Goal: Task Accomplishment & Management: Manage account settings

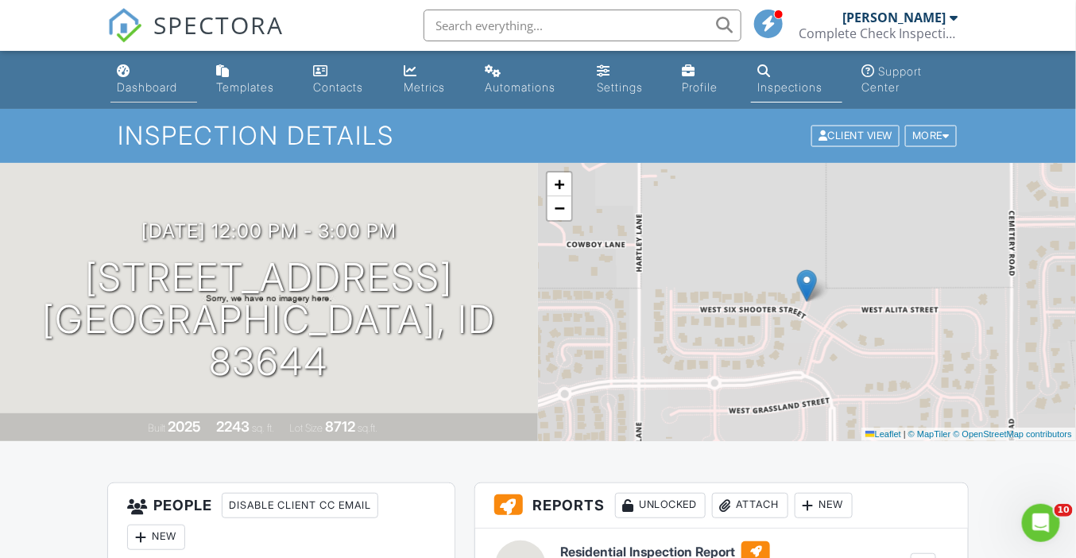
click at [133, 83] on div "Dashboard" at bounding box center [147, 87] width 60 height 14
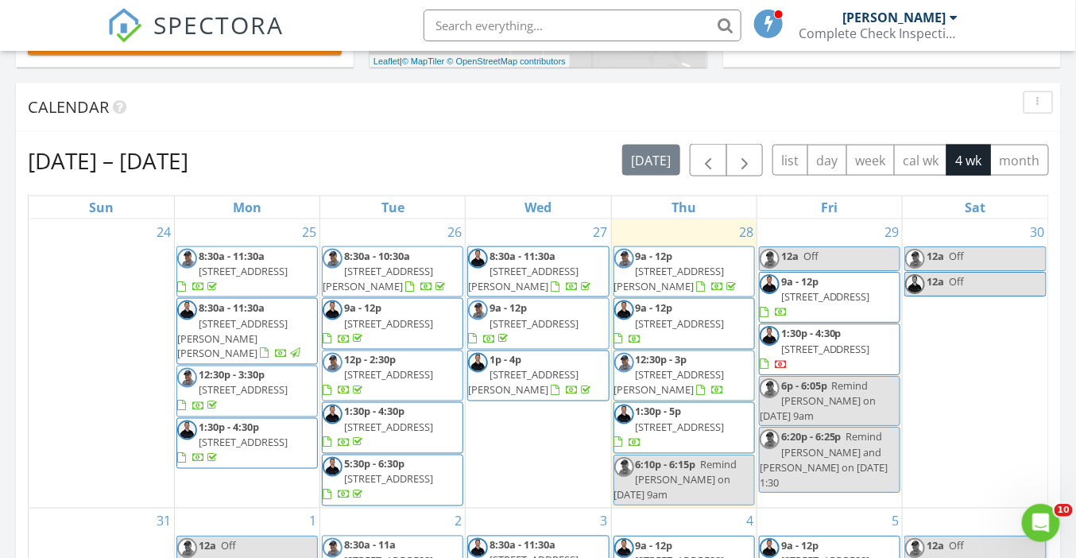
scroll to position [634, 0]
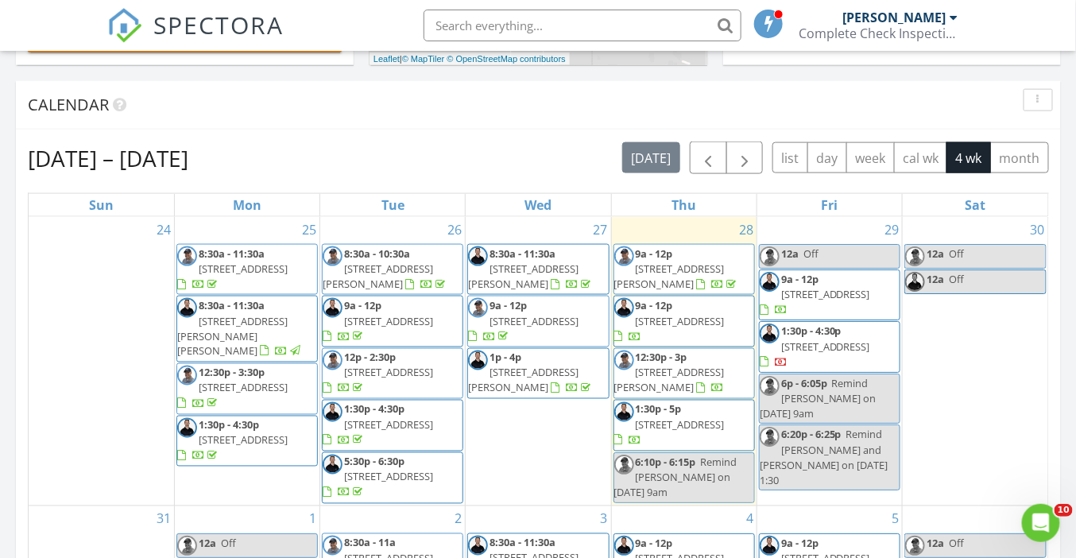
click at [684, 376] on span "9161 W White Jasmine Ct, Nampa 83687" at bounding box center [669, 380] width 110 height 29
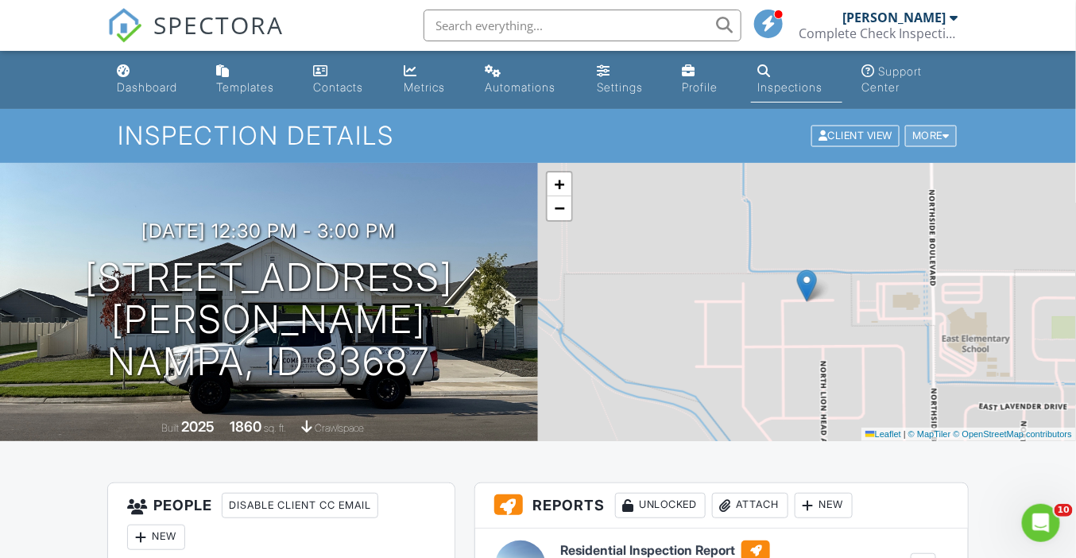
click at [936, 138] on div "More" at bounding box center [931, 136] width 52 height 21
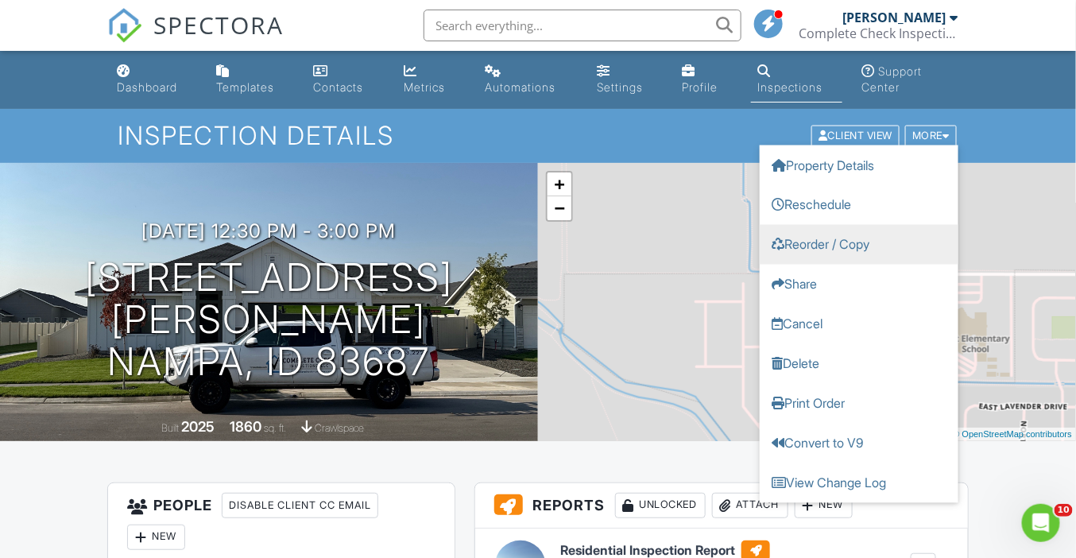
click at [851, 245] on link "Reorder / Copy" at bounding box center [859, 245] width 199 height 40
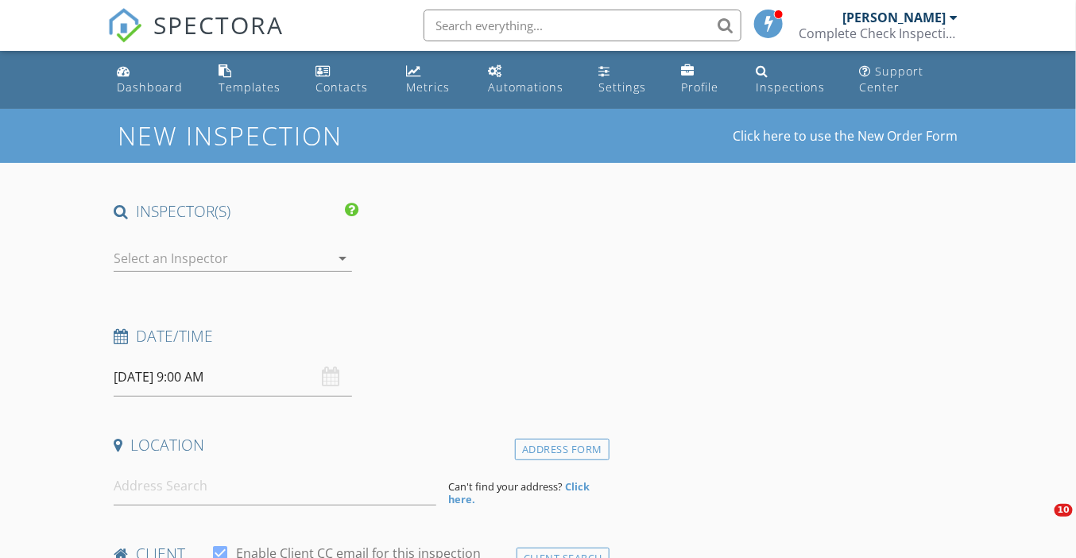
type input "Milos"
type input "Nikolic"
type input "[EMAIL_ADDRESS][DOMAIN_NAME]"
type input "[PHONE_NUMBER]"
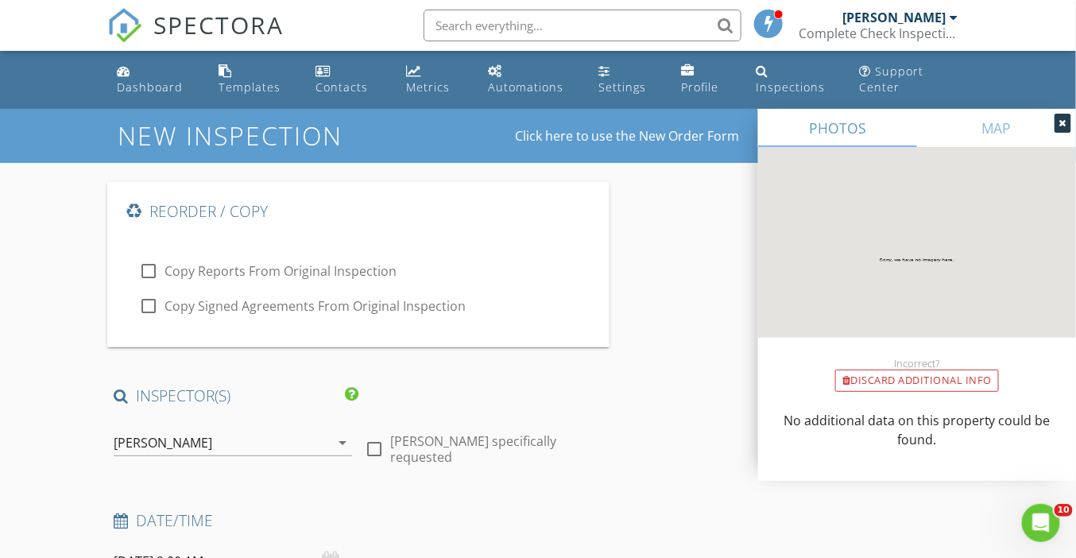
checkbox input "true"
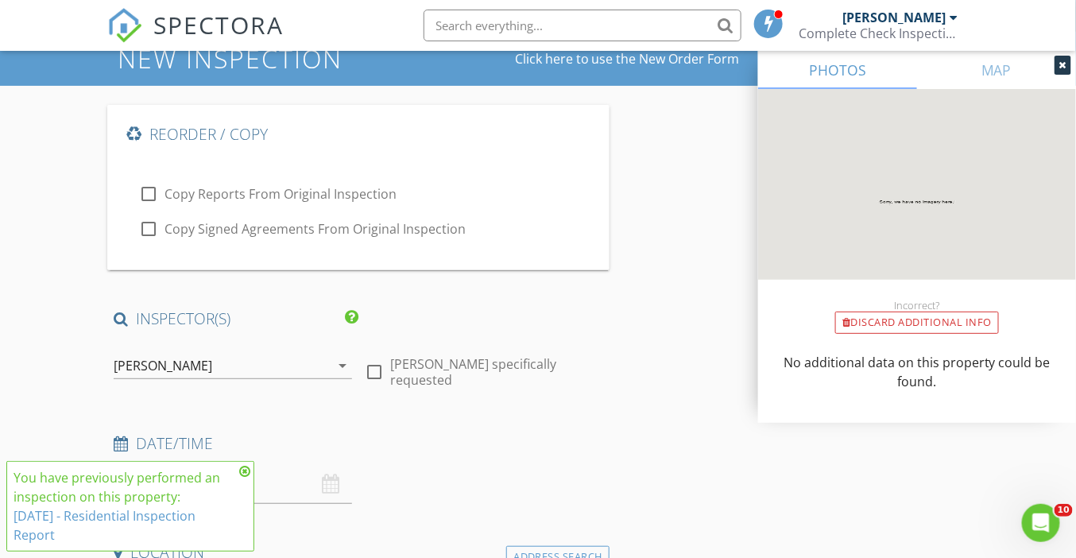
scroll to position [100, 0]
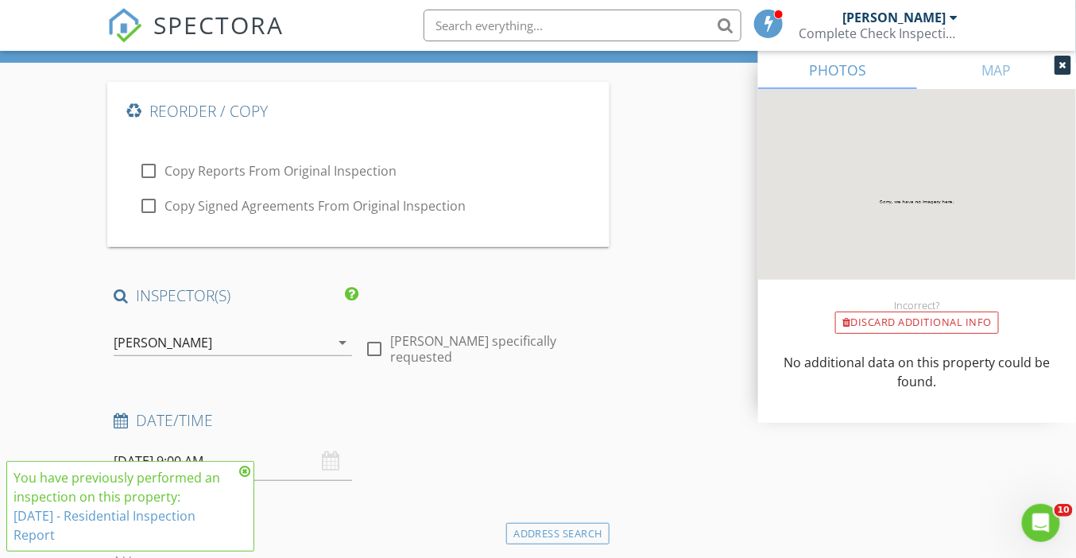
click at [181, 336] on div "[PERSON_NAME]" at bounding box center [163, 342] width 99 height 14
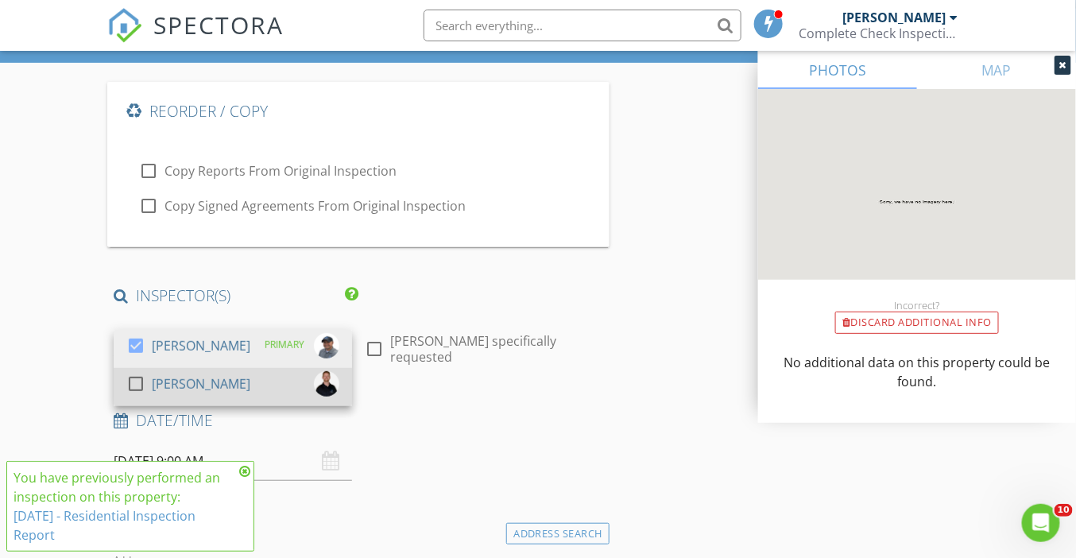
click at [198, 379] on div "[PERSON_NAME]" at bounding box center [201, 383] width 99 height 25
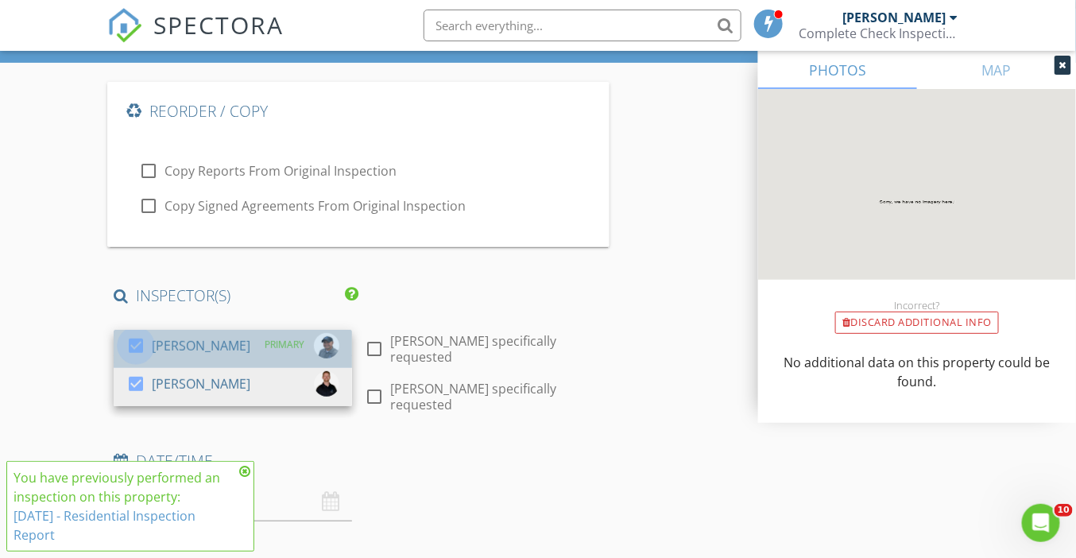
click at [141, 341] on div at bounding box center [135, 345] width 27 height 27
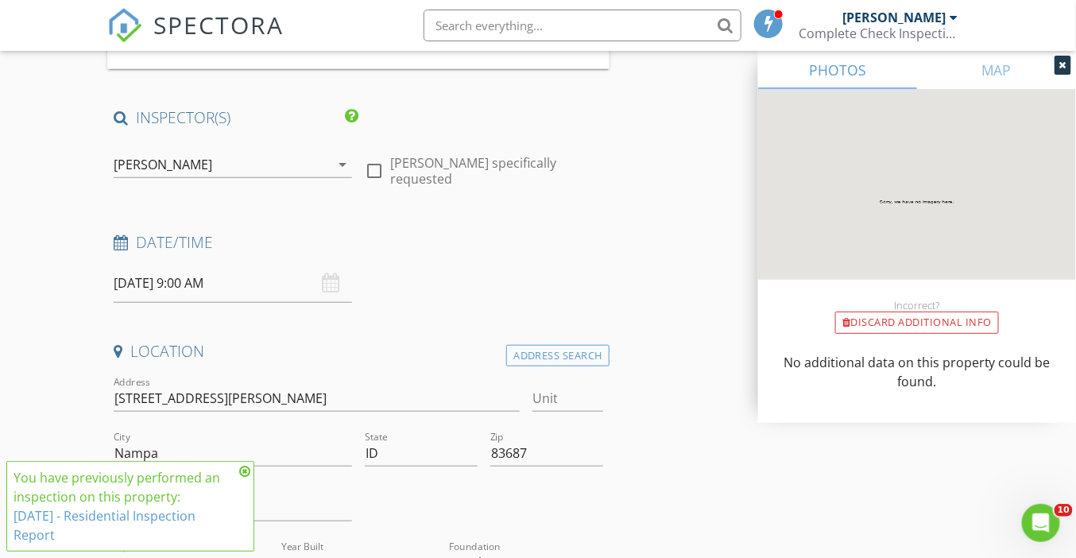
scroll to position [300, 0]
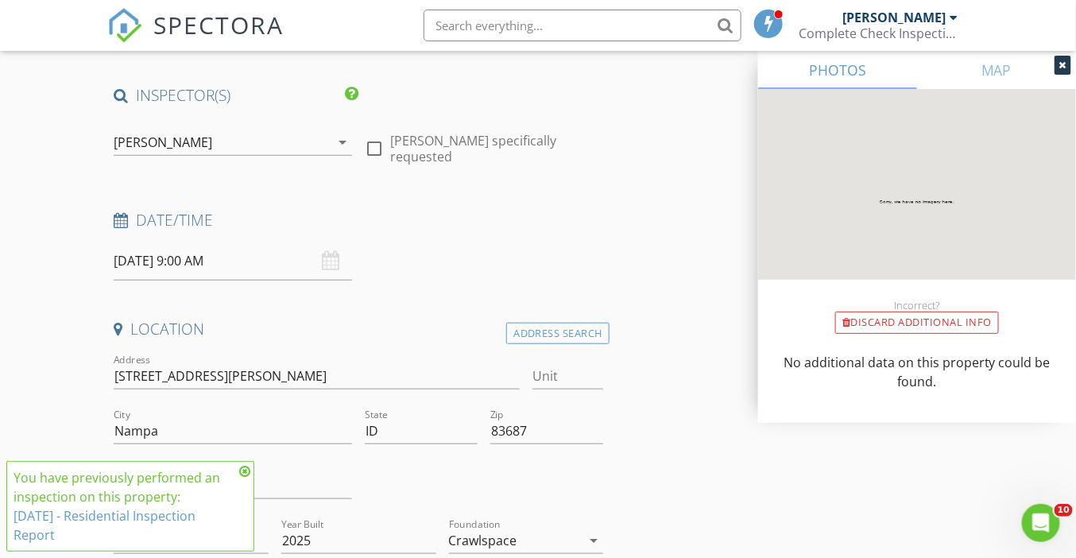
click at [149, 261] on input "08/29/2025 9:00 AM" at bounding box center [233, 261] width 238 height 39
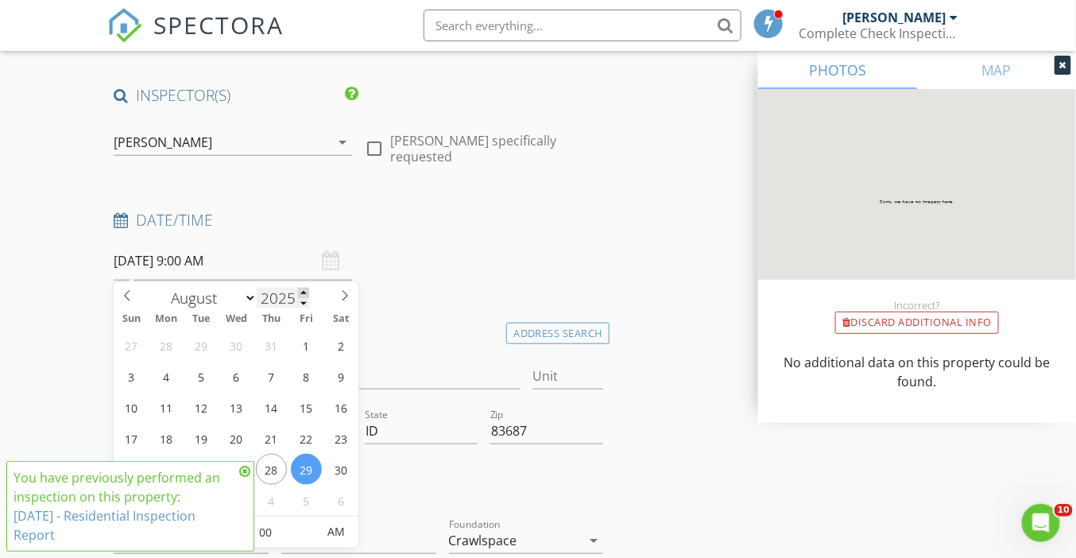
type input "2026"
click at [305, 288] on span at bounding box center [303, 293] width 11 height 10
type input "08/07/2026 9:00 AM"
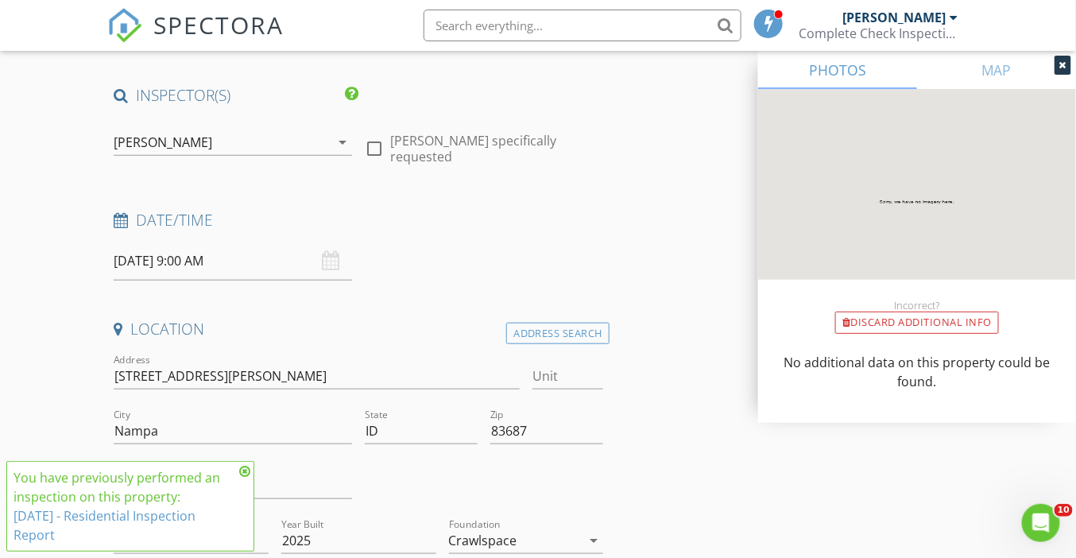
click at [245, 469] on icon at bounding box center [244, 471] width 11 height 13
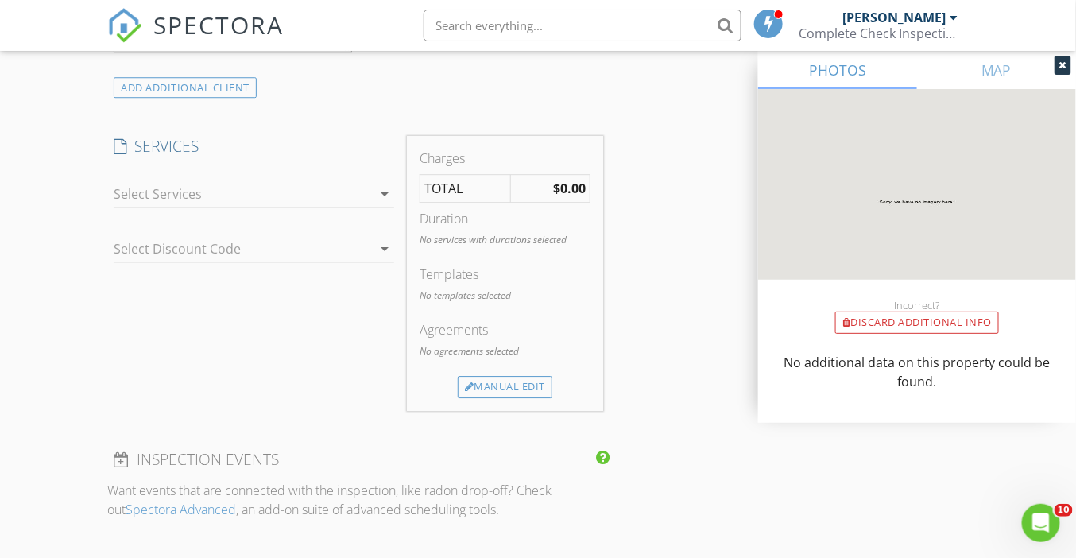
scroll to position [1444, 0]
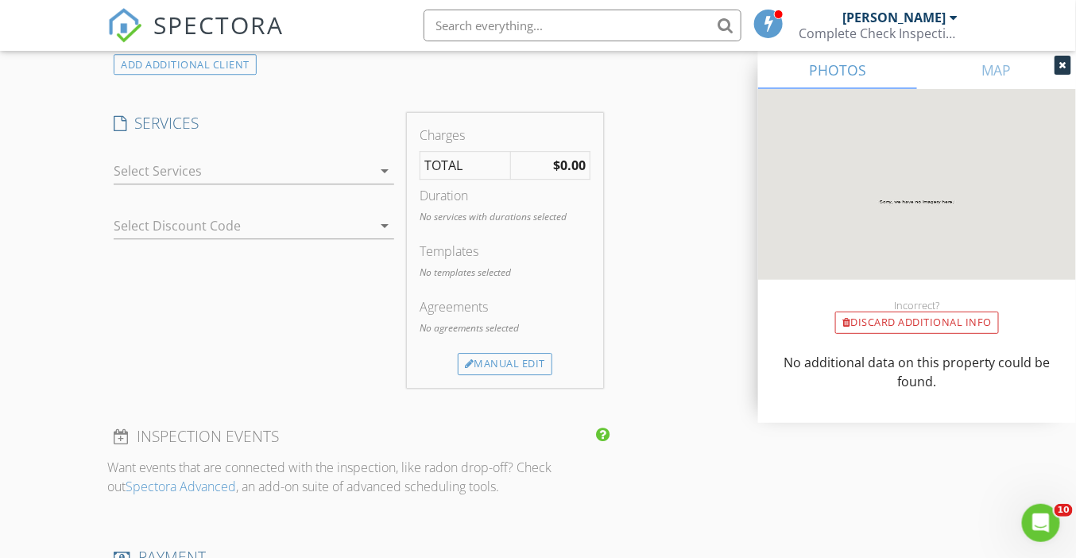
click at [208, 175] on div at bounding box center [243, 170] width 258 height 25
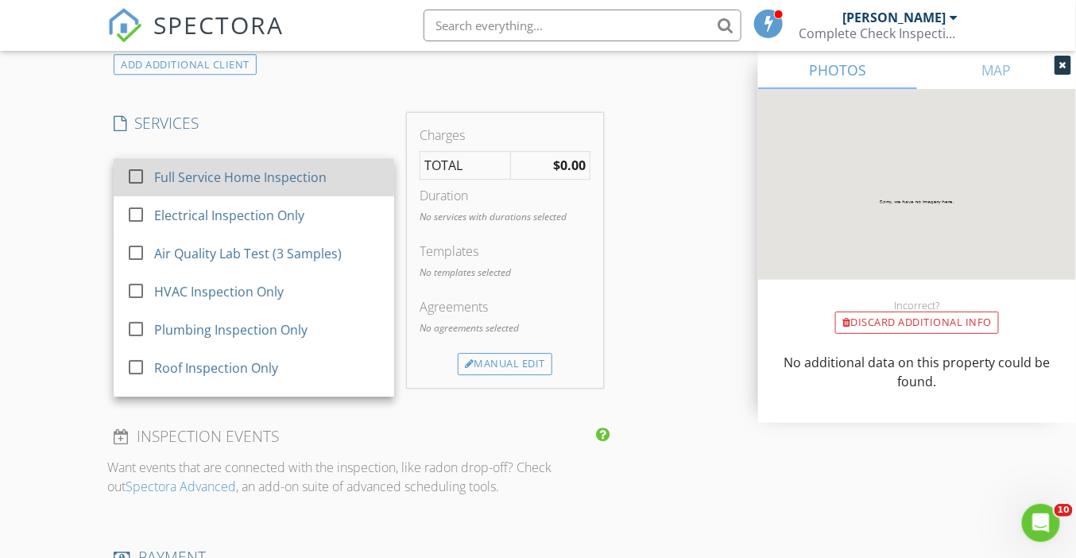
click at [227, 178] on div "Full Service Home Inspection" at bounding box center [240, 177] width 172 height 19
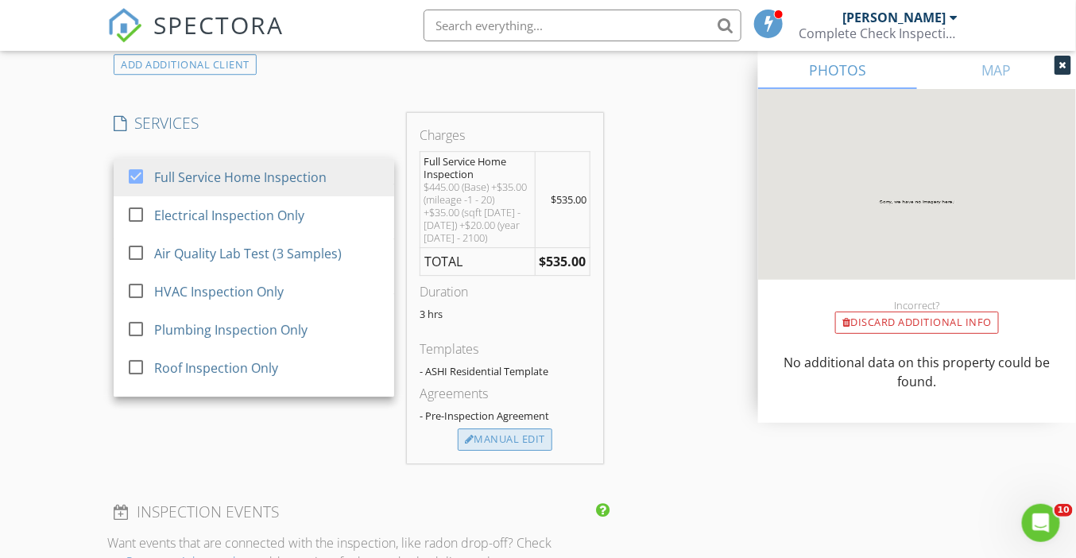
click at [526, 434] on div "Manual Edit" at bounding box center [505, 439] width 95 height 22
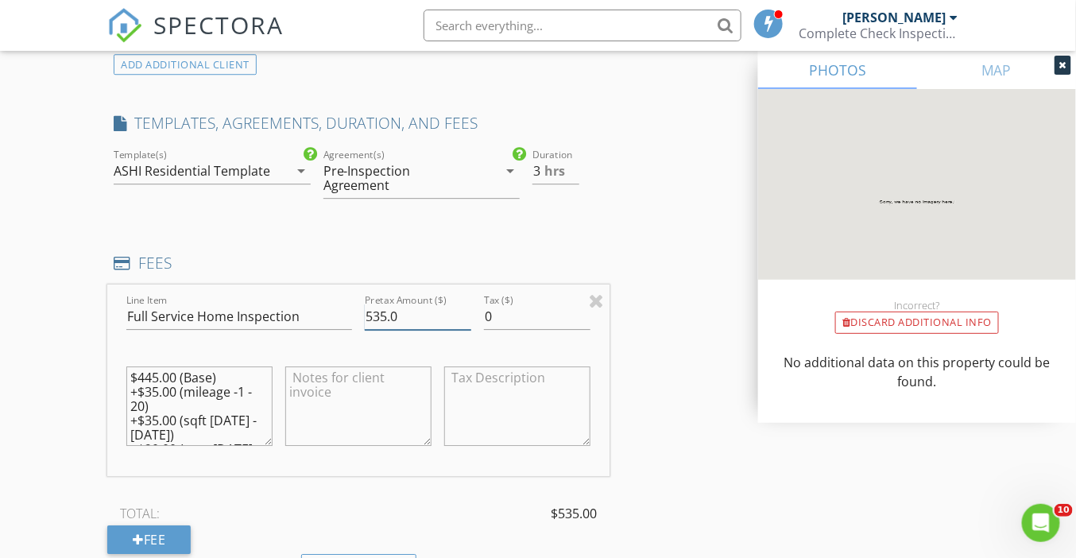
click at [378, 304] on input "535.0" at bounding box center [418, 317] width 107 height 26
type input "565.0"
click at [153, 366] on textarea "$445.00 (Base) +$35.00 (mileage -1 - 20) +$35.00 (sqft 1500 - 1999) +$20.00 (ye…" at bounding box center [199, 405] width 146 height 79
type textarea "$475.00 (Base) +$35.00 (mileage -1 - 20) +$35.00 (sqft 1500 - 1999) +$20.00 (ye…"
click at [83, 289] on div "New Inspection Click here to use the New Order Form Reorder / Copy check_box_ou…" at bounding box center [538, 427] width 1076 height 3525
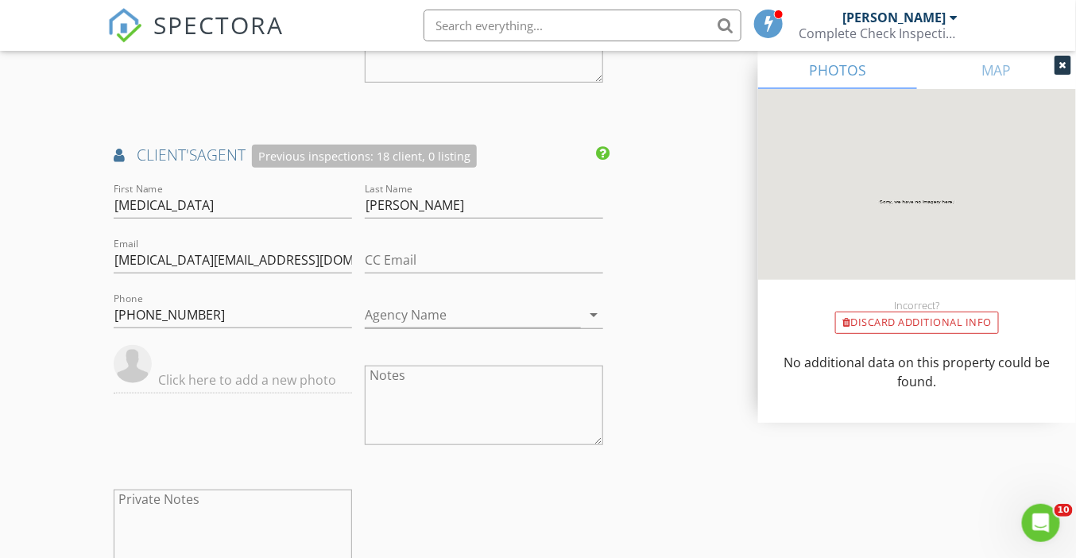
scroll to position [2240, 0]
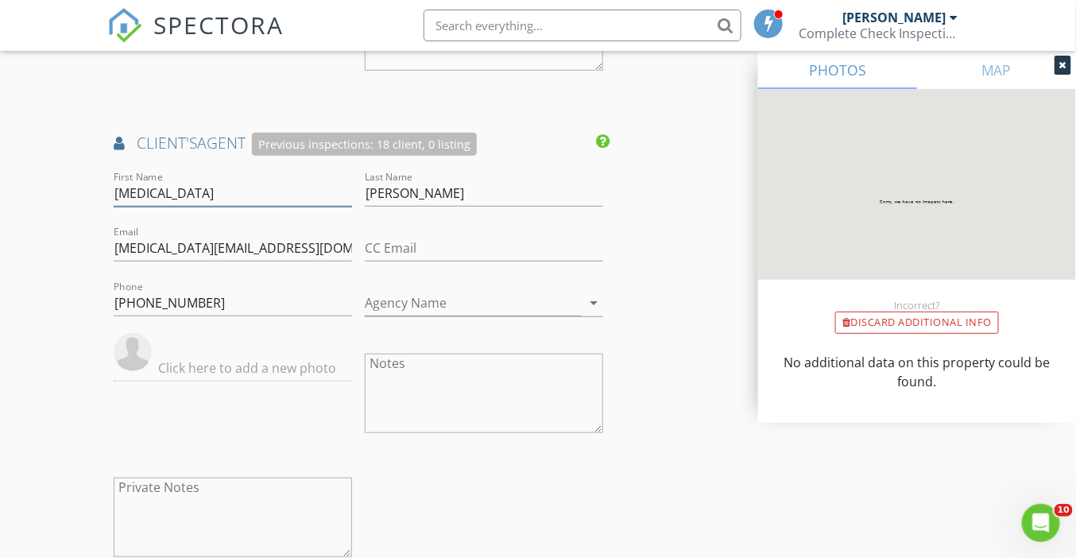
click at [130, 180] on input "Alli" at bounding box center [233, 193] width 238 height 26
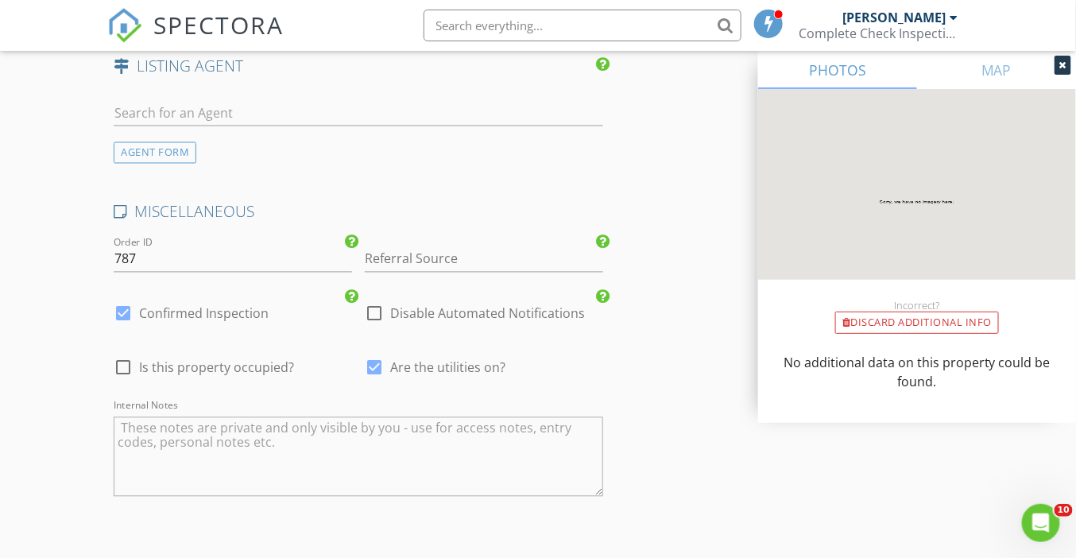
scroll to position [2839, 0]
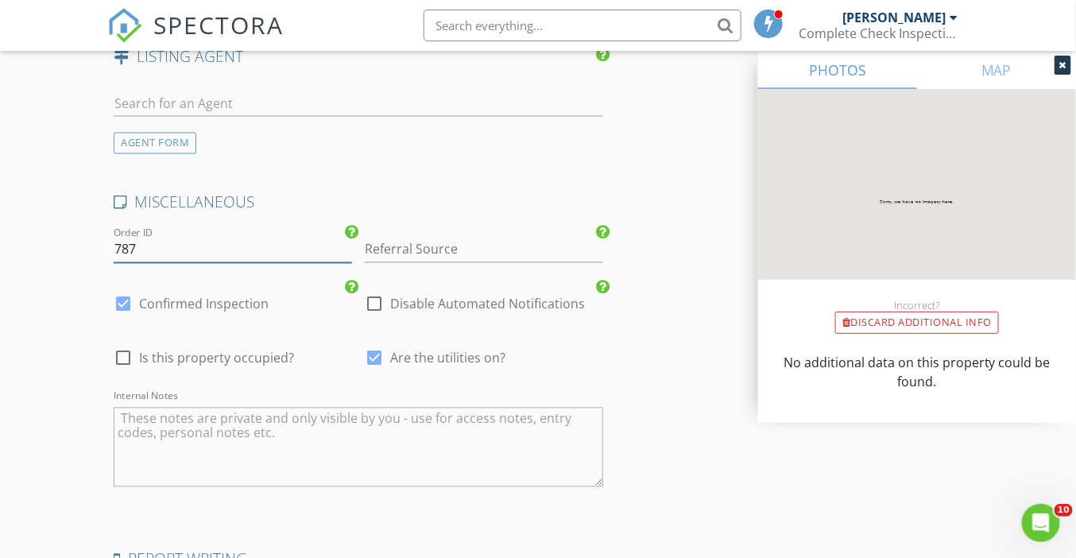
click at [171, 237] on input "787" at bounding box center [233, 250] width 238 height 26
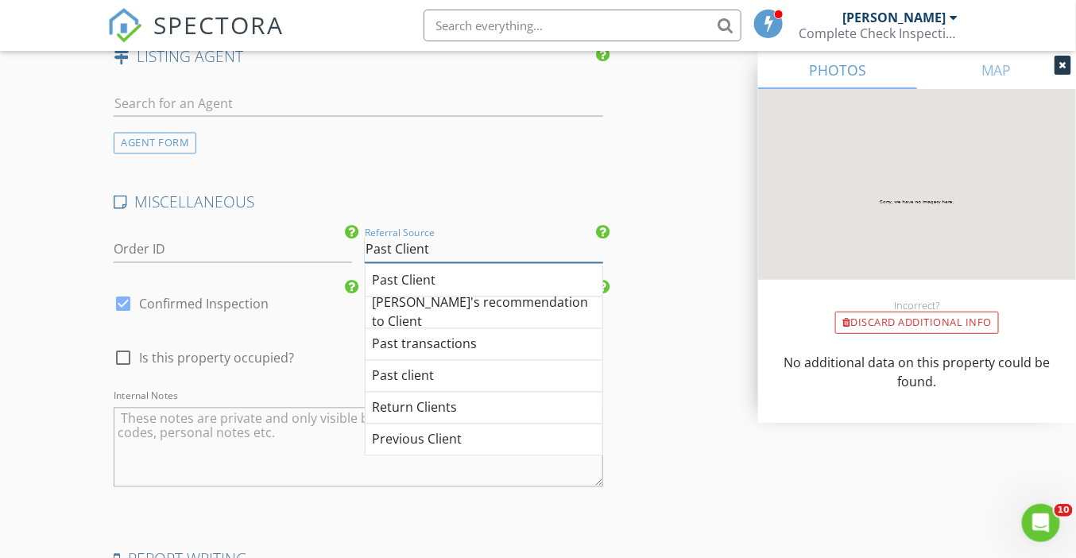
type input "Past Client"
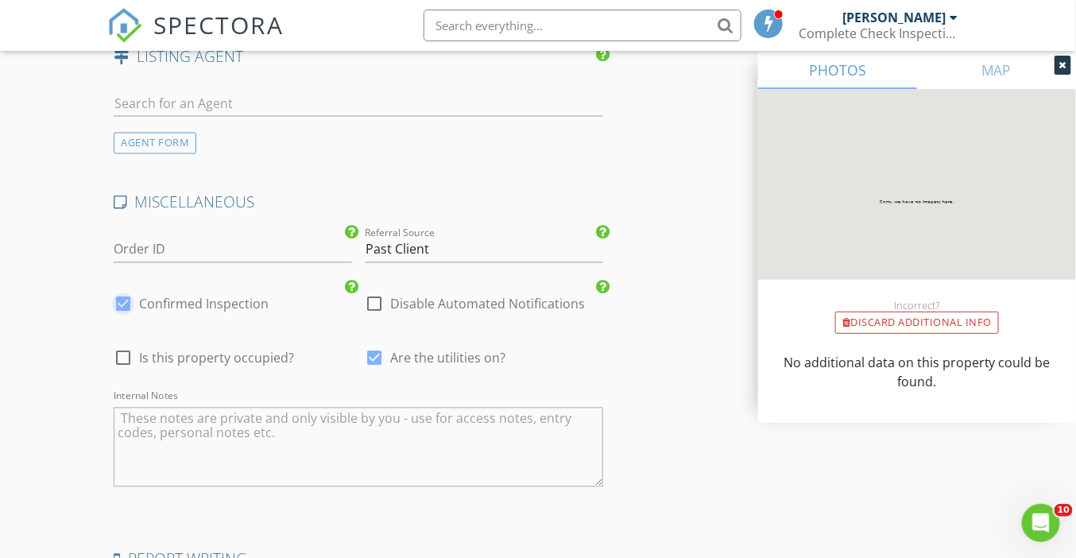
click at [122, 345] on div at bounding box center [123, 358] width 27 height 27
checkbox input "true"
click at [170, 416] on textarea "Internal Notes" at bounding box center [359, 447] width 490 height 79
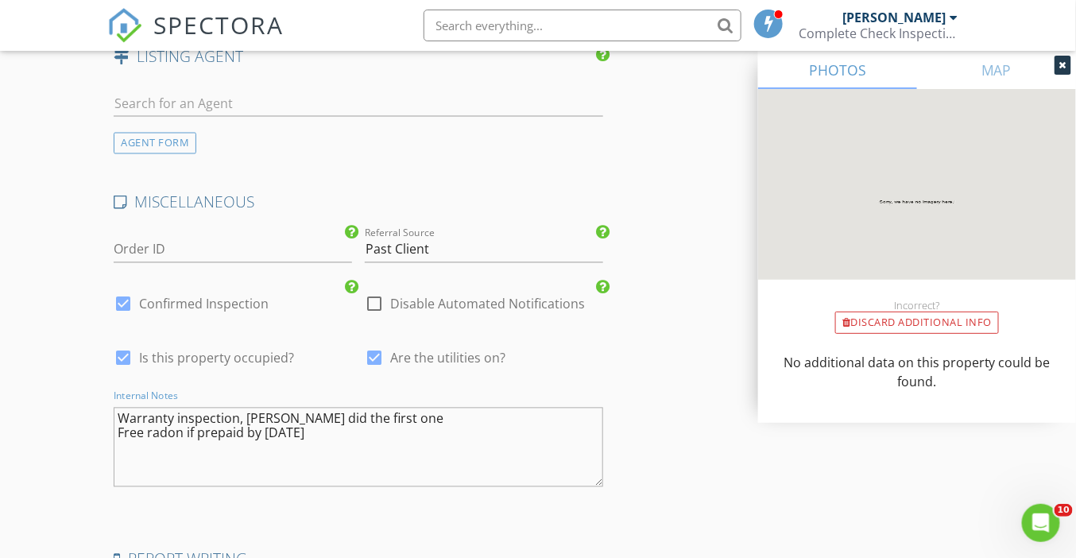
type textarea "Warranty inspection, Mike did the first one Free radon if prepaid by sept 2025"
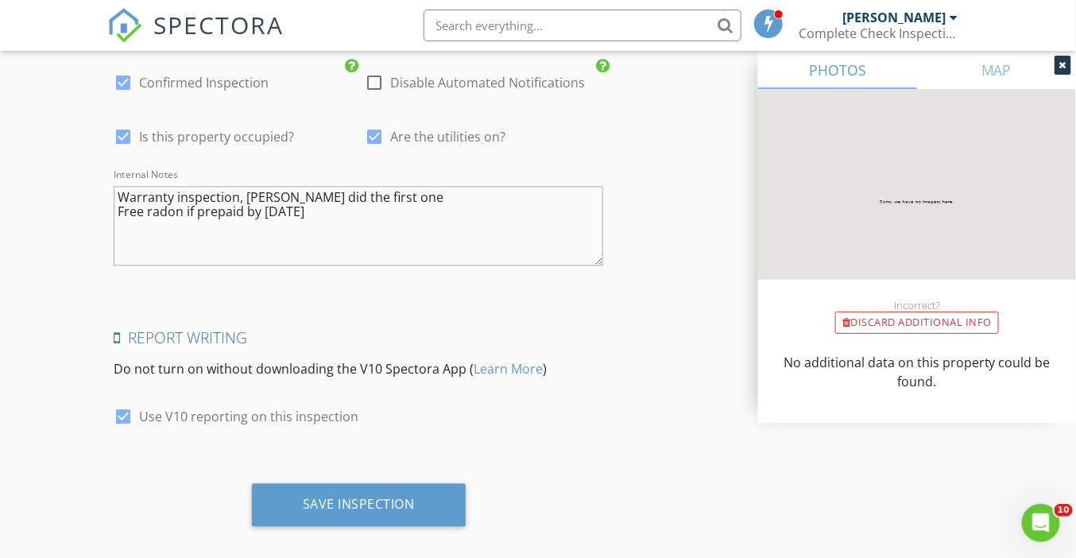
scroll to position [3062, 0]
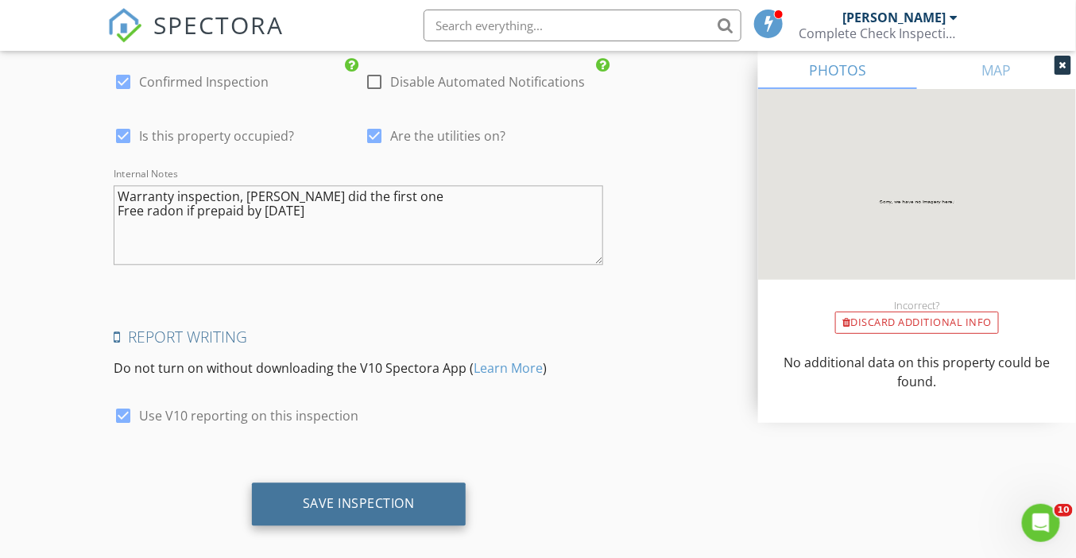
click at [341, 495] on div "Save Inspection" at bounding box center [359, 503] width 112 height 16
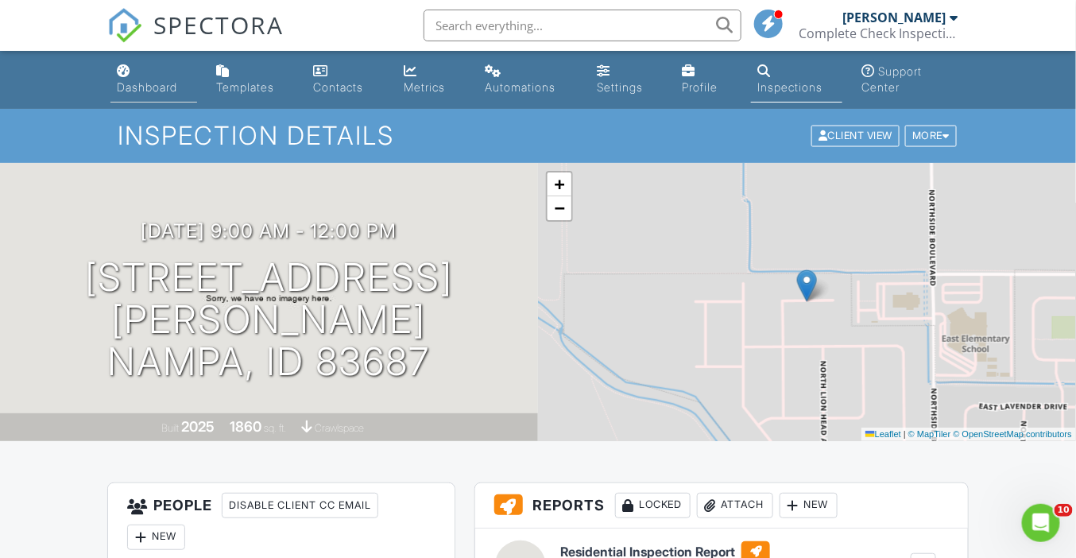
click at [135, 83] on div "Dashboard" at bounding box center [147, 87] width 60 height 14
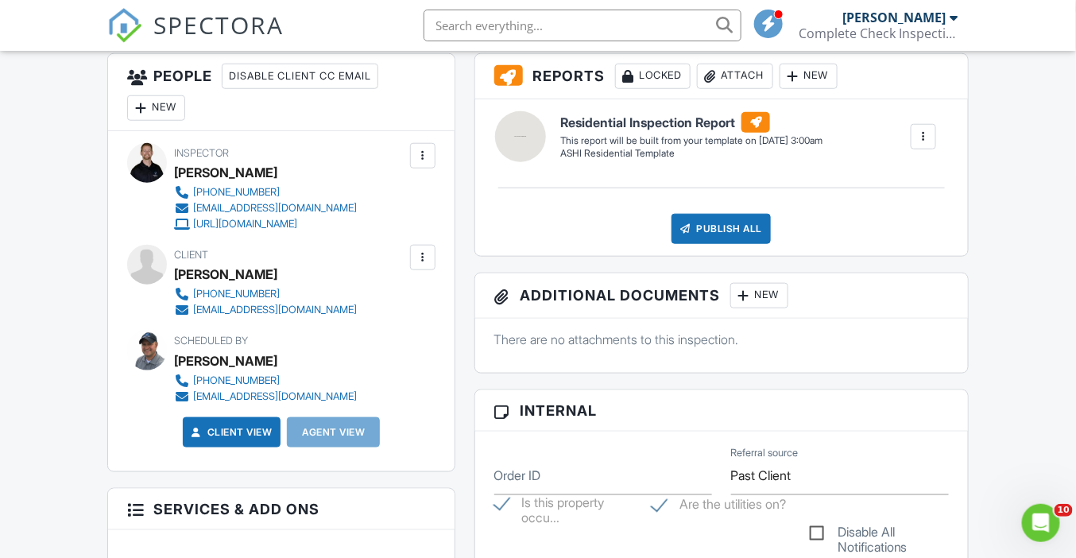
click at [422, 261] on div at bounding box center [423, 258] width 16 height 16
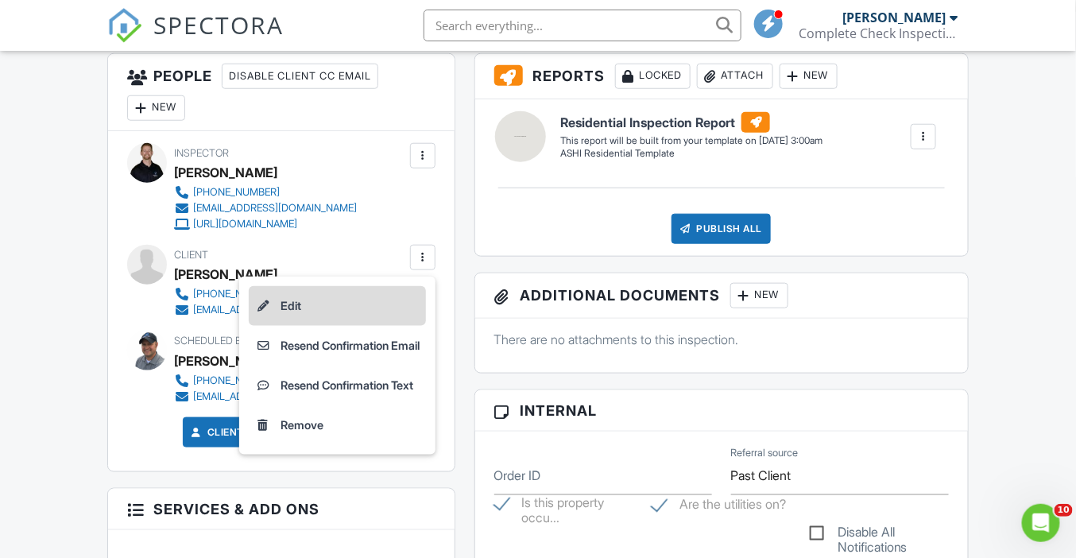
click at [378, 297] on li "Edit" at bounding box center [337, 306] width 177 height 40
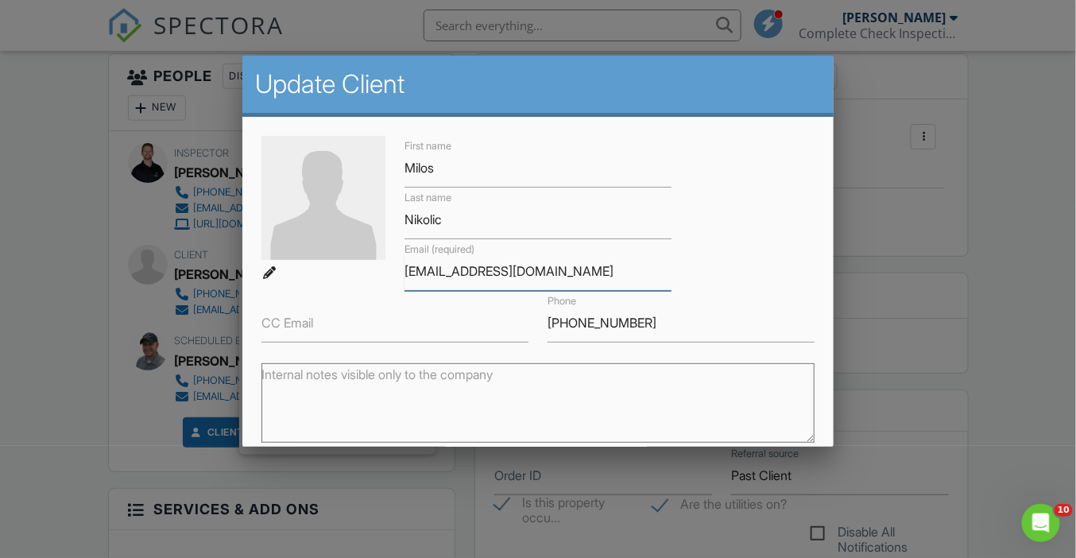
click at [483, 277] on input "milosnikolic323@gmail.com" at bounding box center [538, 271] width 267 height 39
click at [72, 281] on div at bounding box center [538, 270] width 1076 height 698
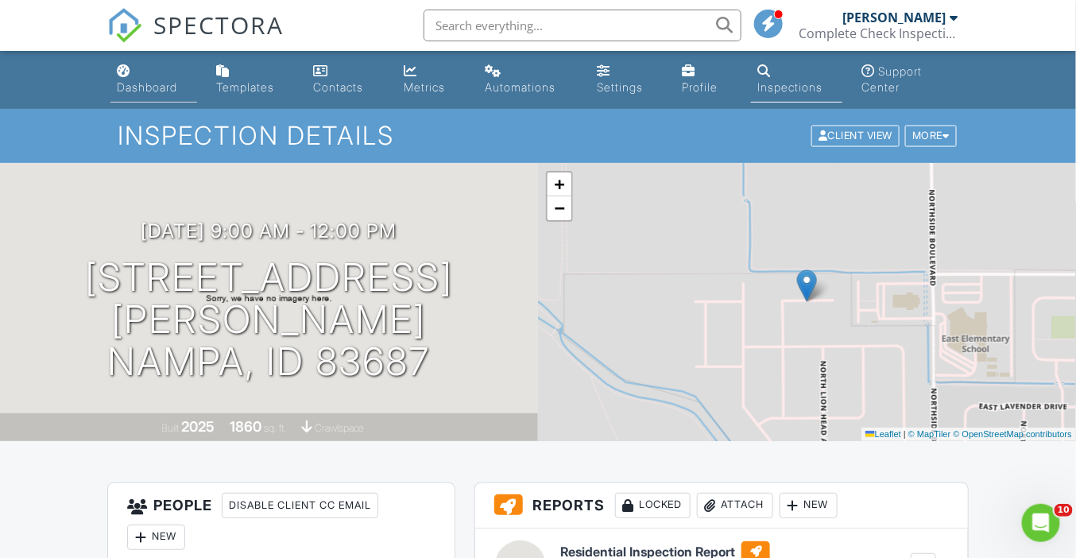
click at [154, 105] on li "Dashboard" at bounding box center [153, 80] width 93 height 58
click at [145, 94] on div "Dashboard" at bounding box center [147, 87] width 60 height 14
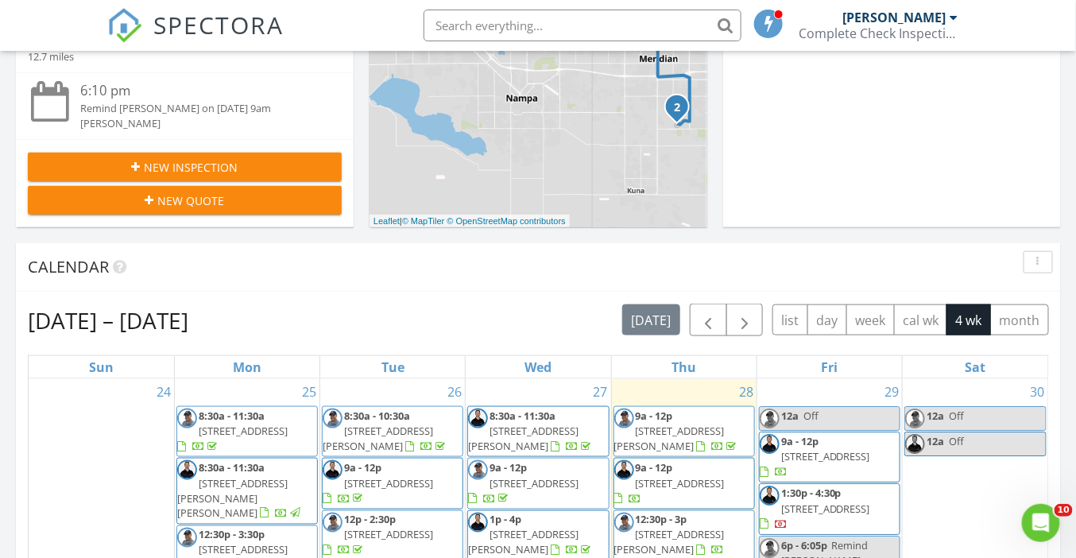
scroll to position [479, 0]
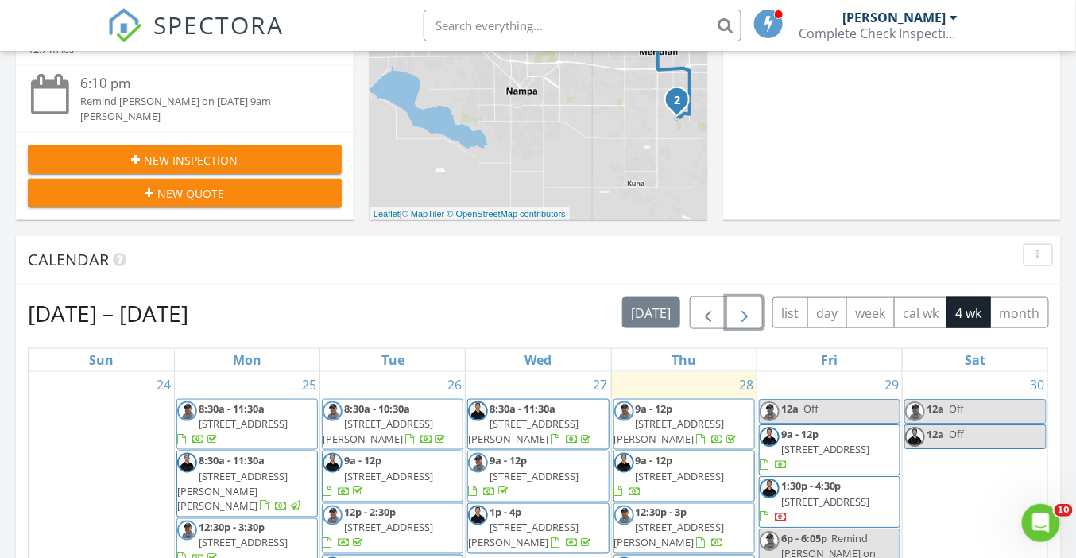
click at [746, 308] on span "button" at bounding box center [744, 313] width 19 height 19
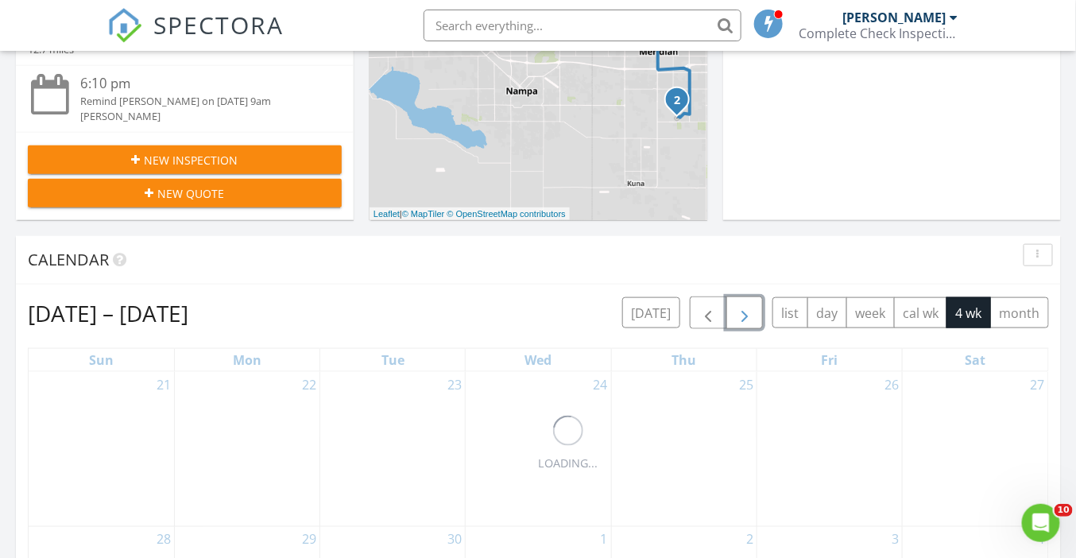
click at [746, 308] on span "button" at bounding box center [744, 313] width 19 height 19
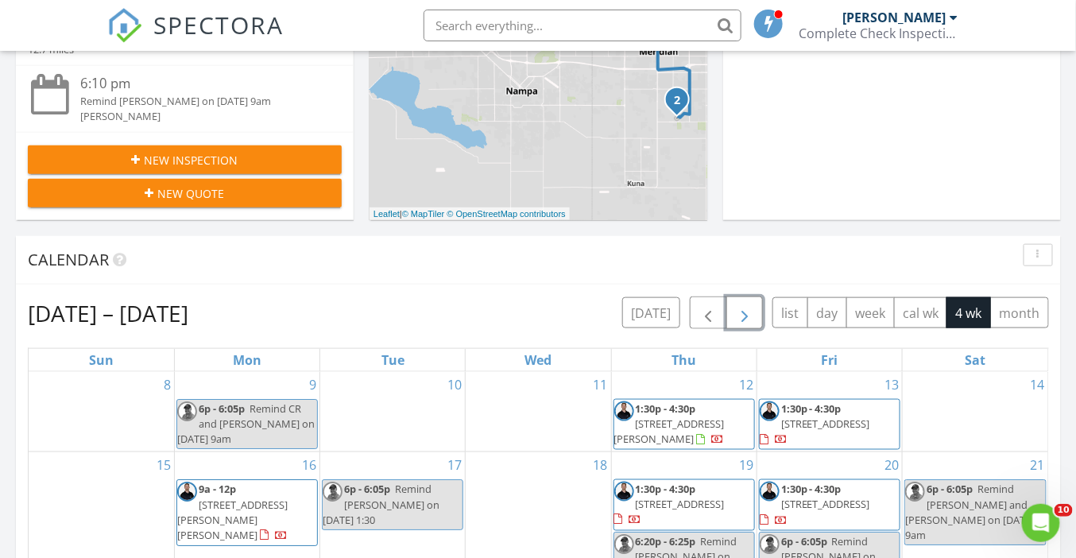
click at [746, 308] on span "button" at bounding box center [744, 313] width 19 height 19
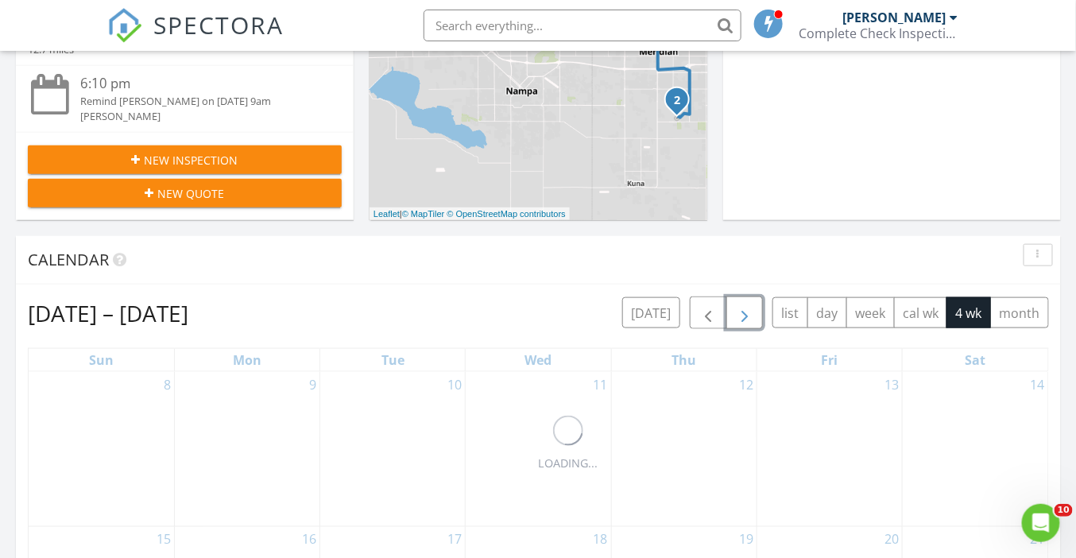
click at [746, 308] on span "button" at bounding box center [744, 313] width 19 height 19
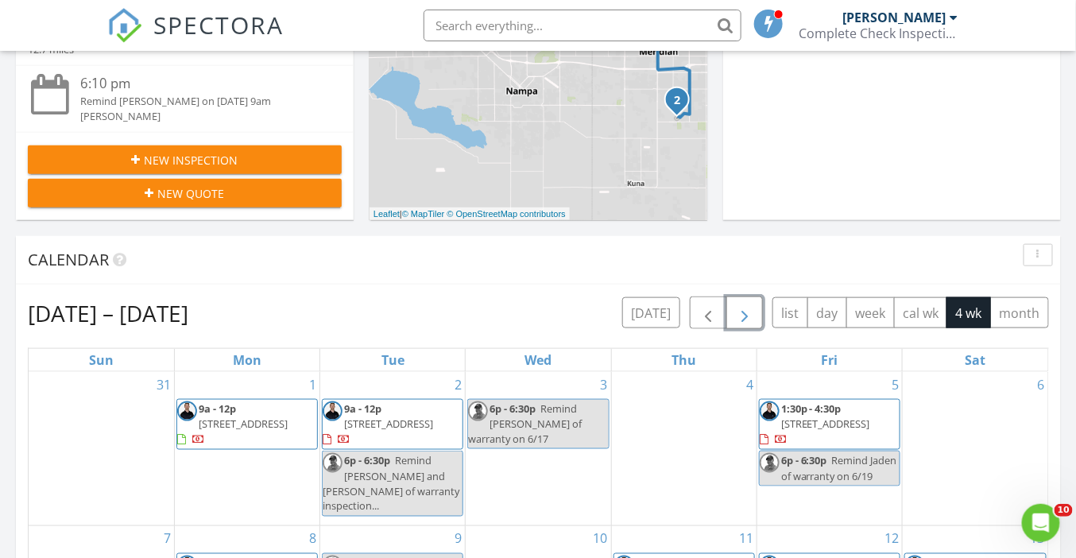
click at [746, 308] on span "button" at bounding box center [744, 313] width 19 height 19
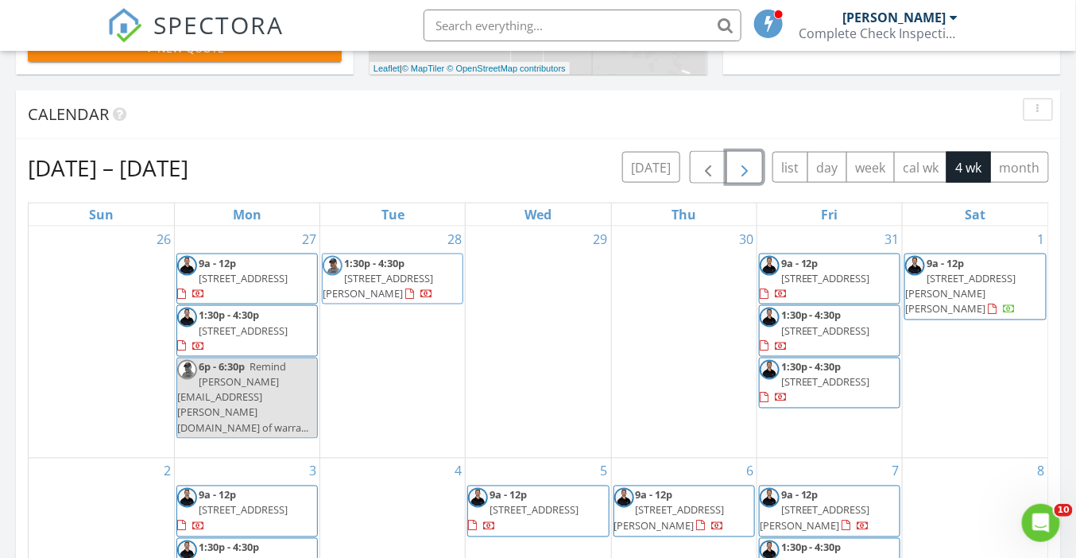
scroll to position [591, 0]
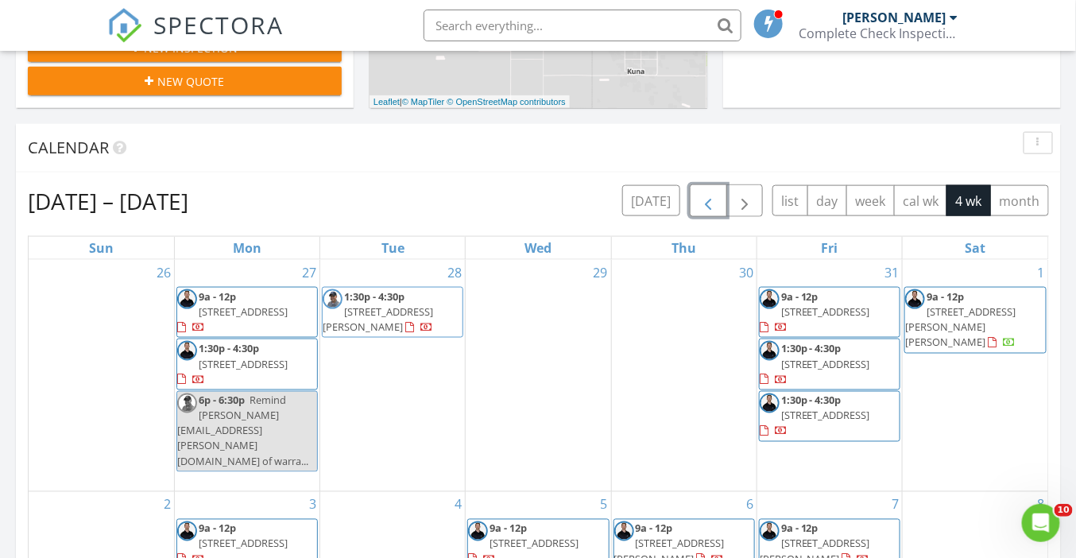
click at [707, 200] on span "button" at bounding box center [708, 201] width 19 height 19
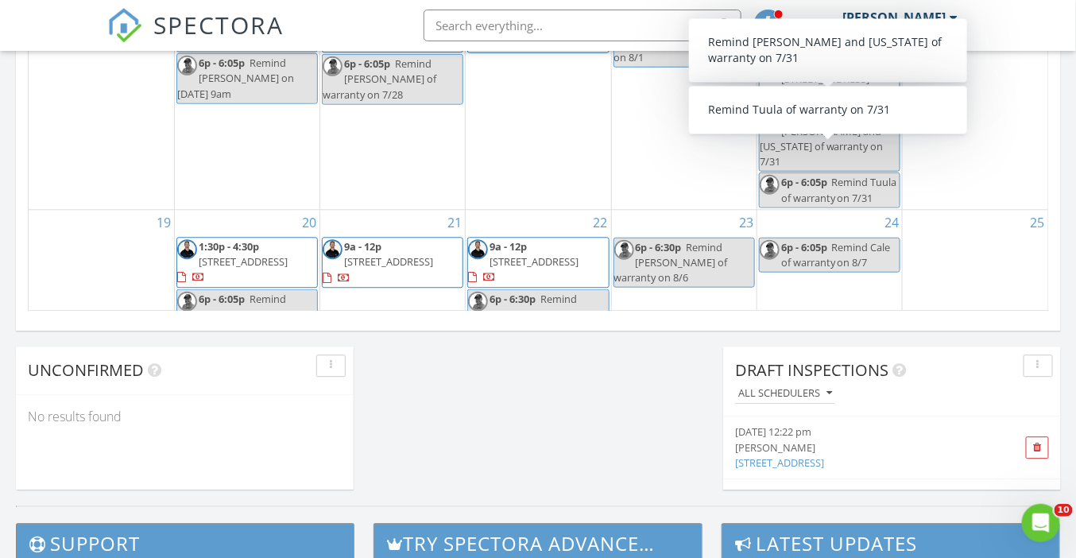
scroll to position [1030, 0]
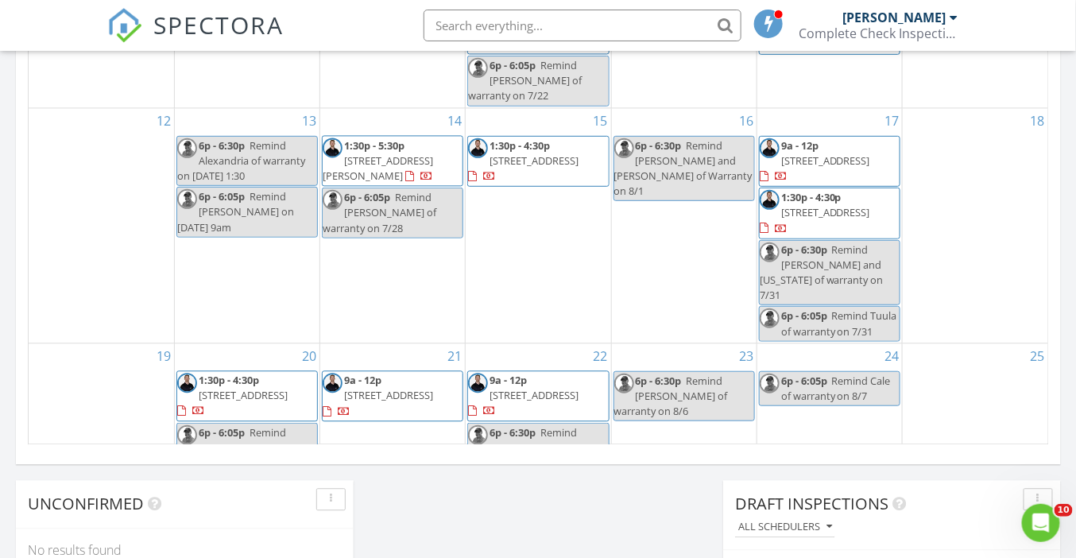
click at [841, 405] on div "24 6p - 6:05p Remind Cale of warranty on 8/7" at bounding box center [830, 408] width 145 height 131
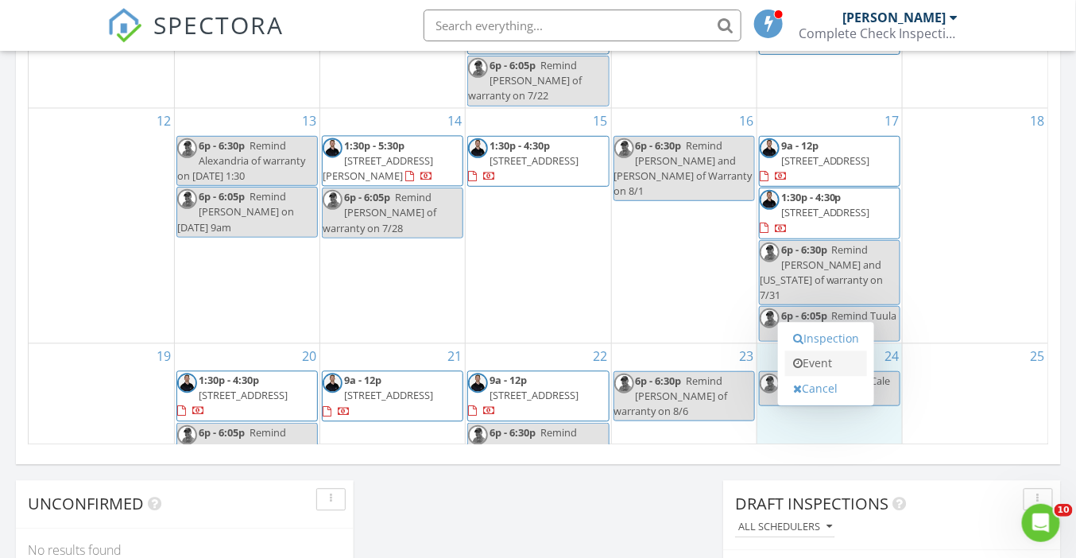
click at [829, 359] on link "Event" at bounding box center [826, 363] width 82 height 25
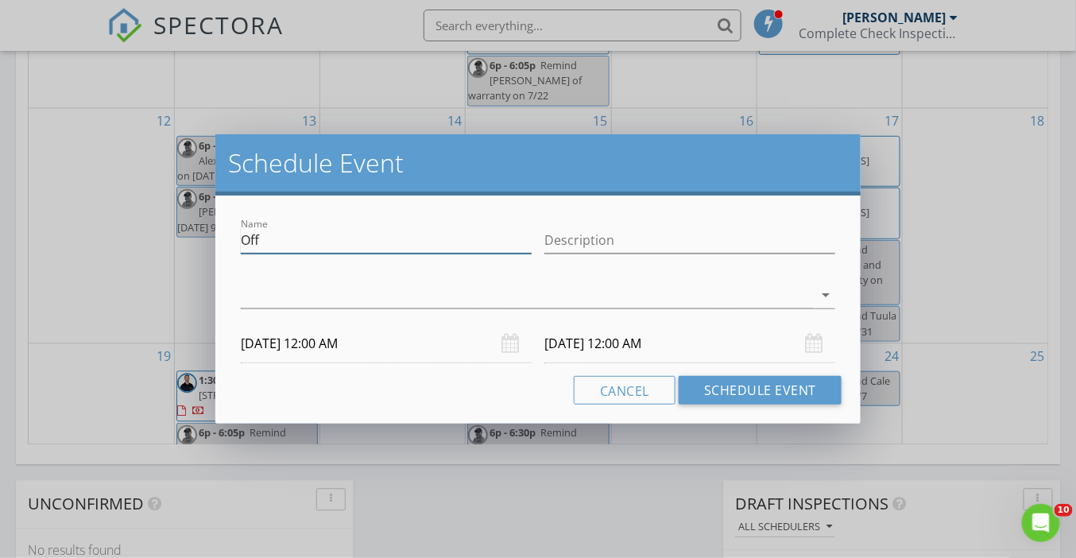
click at [339, 239] on input "Off" at bounding box center [386, 240] width 291 height 26
paste input "milosnikolic323@gmail.com"
type input "Remind milosnikolic323@gmail.com of warranty 8/7 9 am"
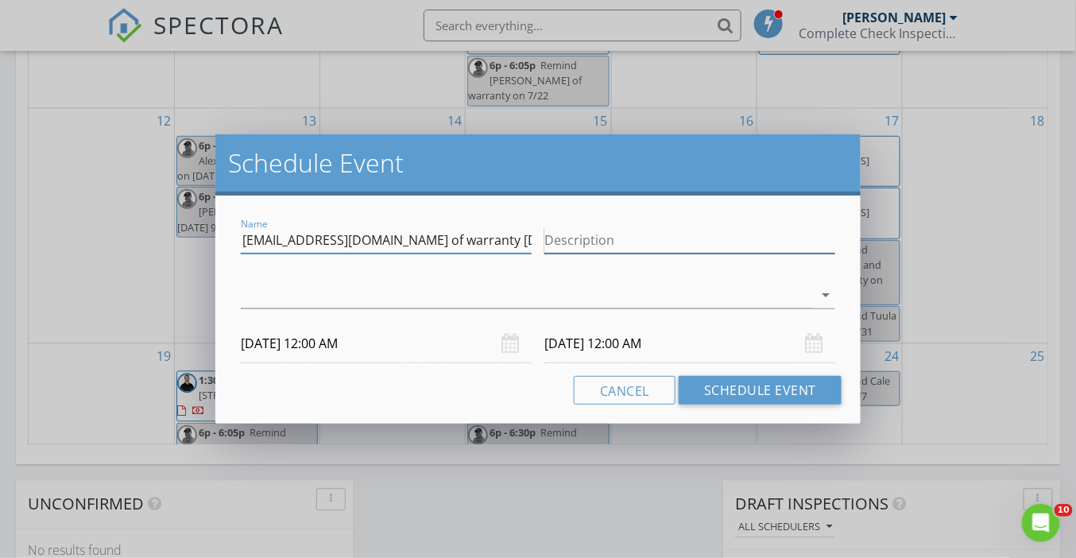
scroll to position [0, 0]
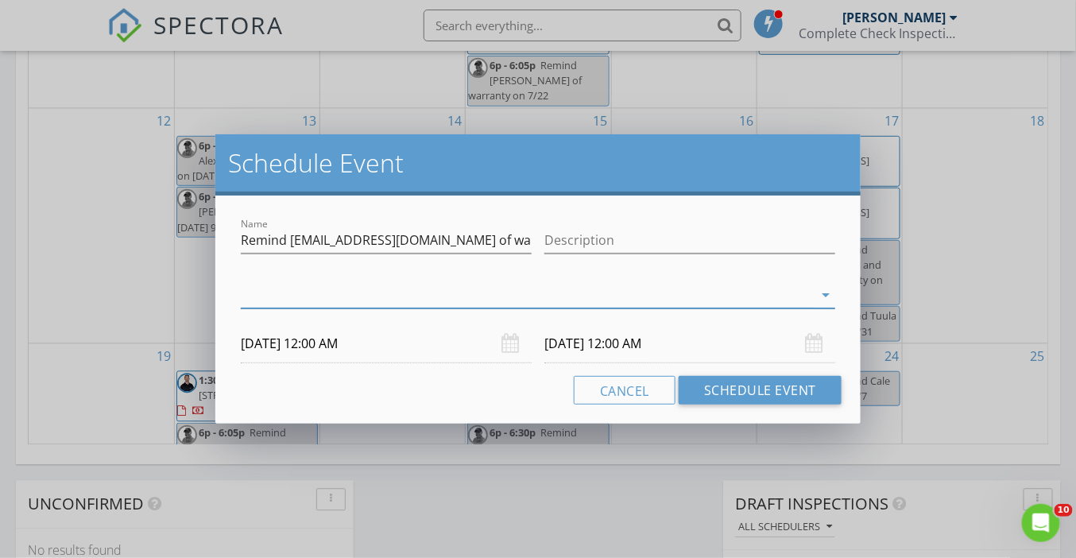
click at [302, 299] on div at bounding box center [527, 295] width 572 height 26
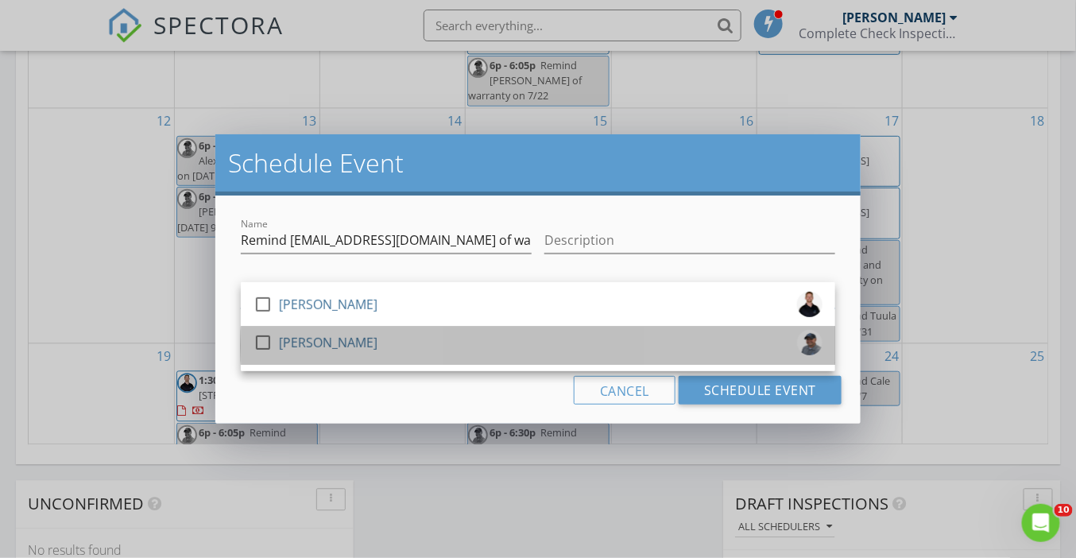
click at [310, 340] on div "[PERSON_NAME]" at bounding box center [328, 342] width 99 height 25
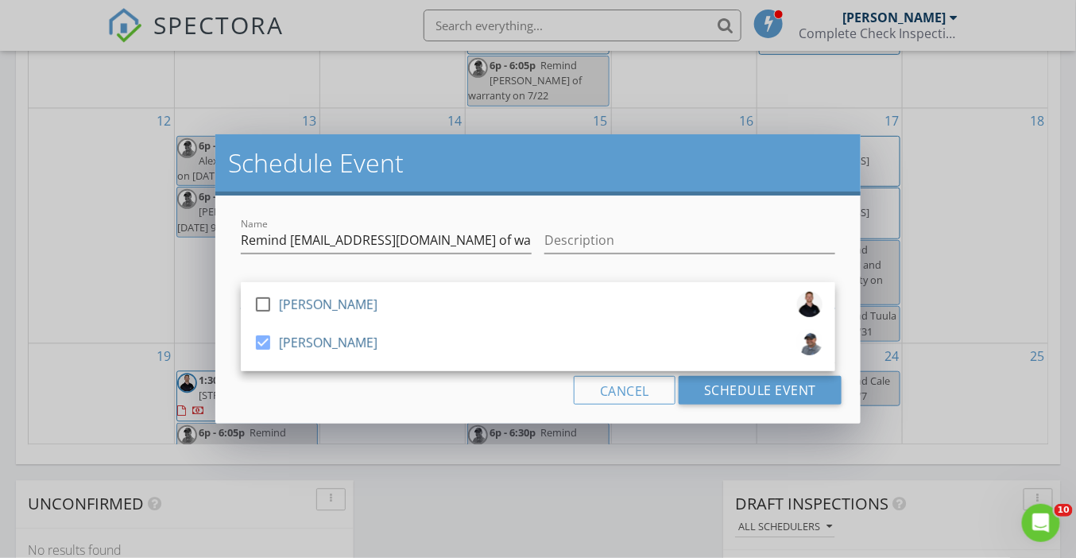
click at [342, 385] on div "Cancel Schedule Event" at bounding box center [538, 390] width 607 height 29
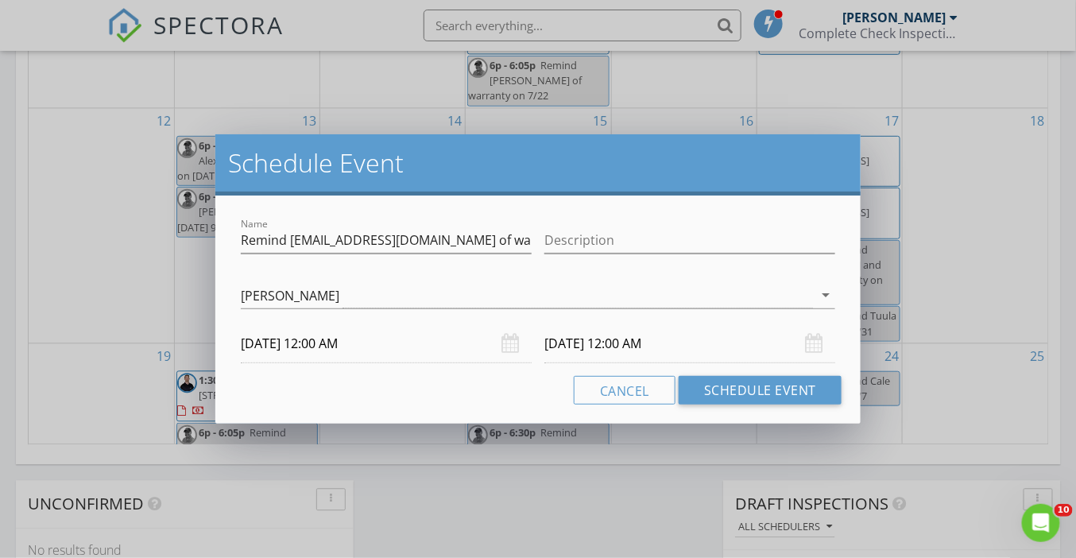
click at [333, 347] on input "07/24/2026 12:00 AM" at bounding box center [386, 343] width 291 height 39
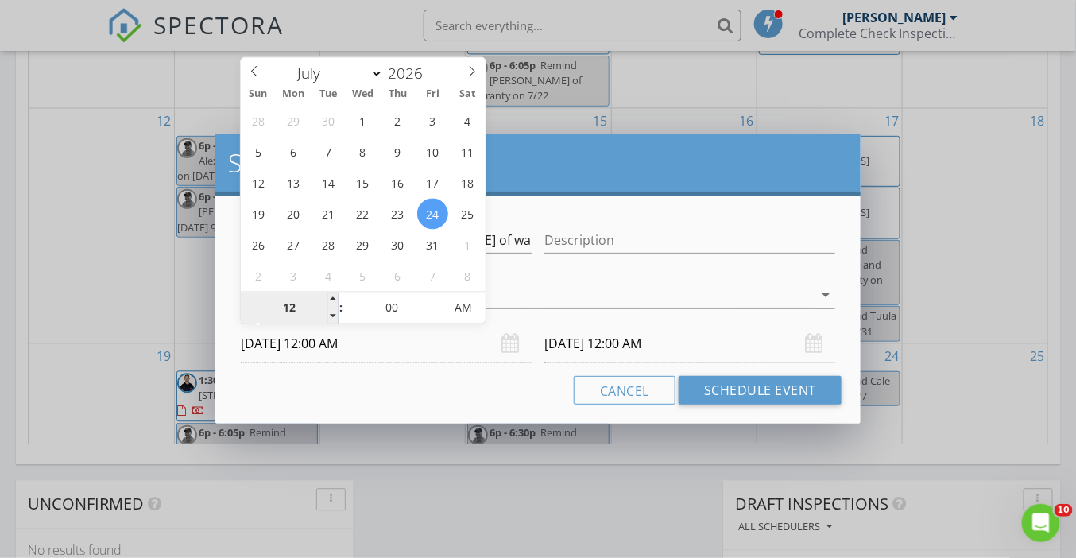
click at [292, 302] on input "12" at bounding box center [290, 309] width 98 height 32
type input "06"
type input "07/24/2026 6:00 AM"
type input "06"
type input "07/25/2026 6:00 AM"
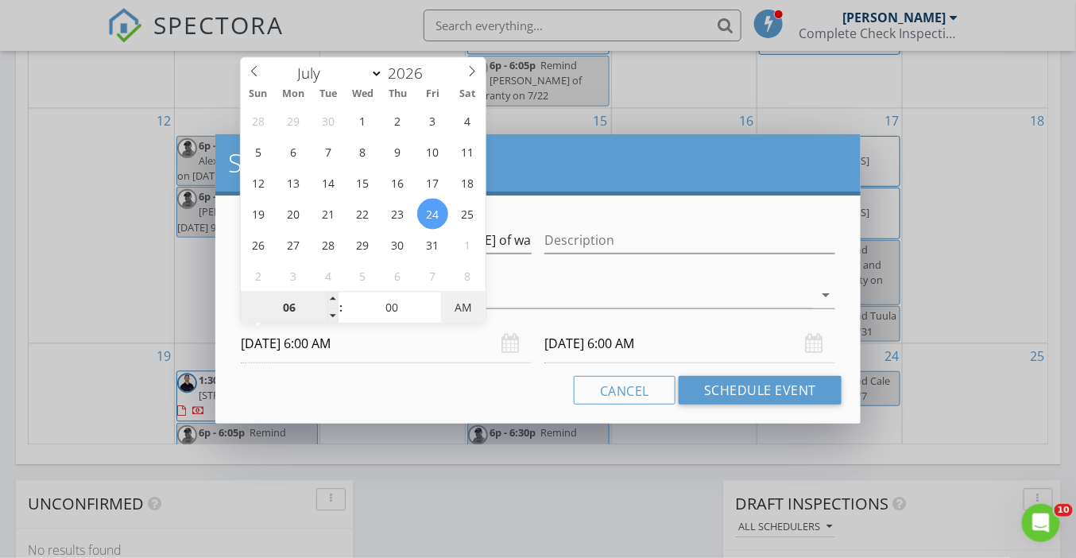
type input "07/24/2026 6:00 PM"
click at [459, 384] on div "Cancel Schedule Event" at bounding box center [538, 390] width 607 height 29
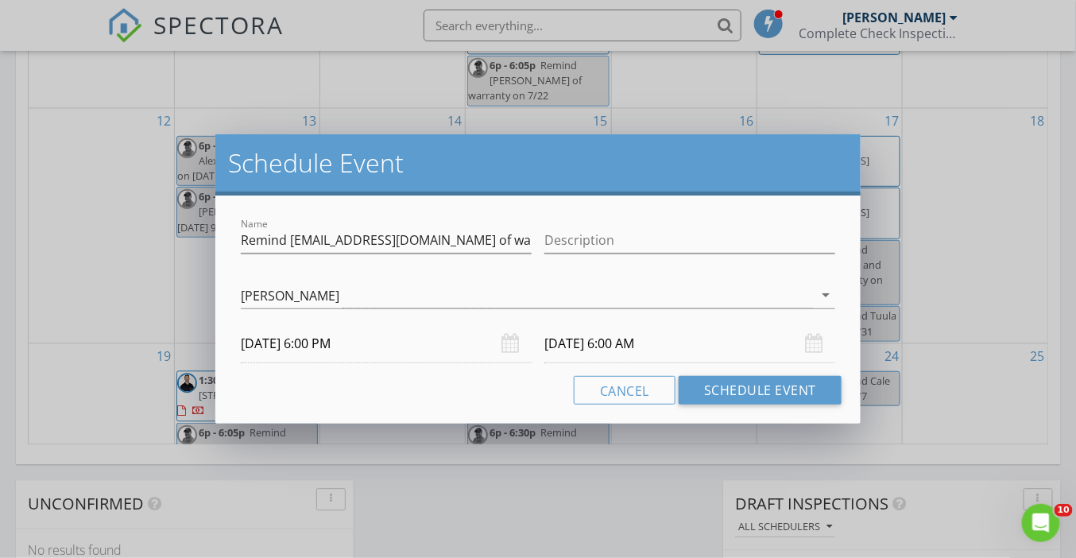
click at [623, 344] on input "07/25/2026 6:00 AM" at bounding box center [690, 343] width 291 height 39
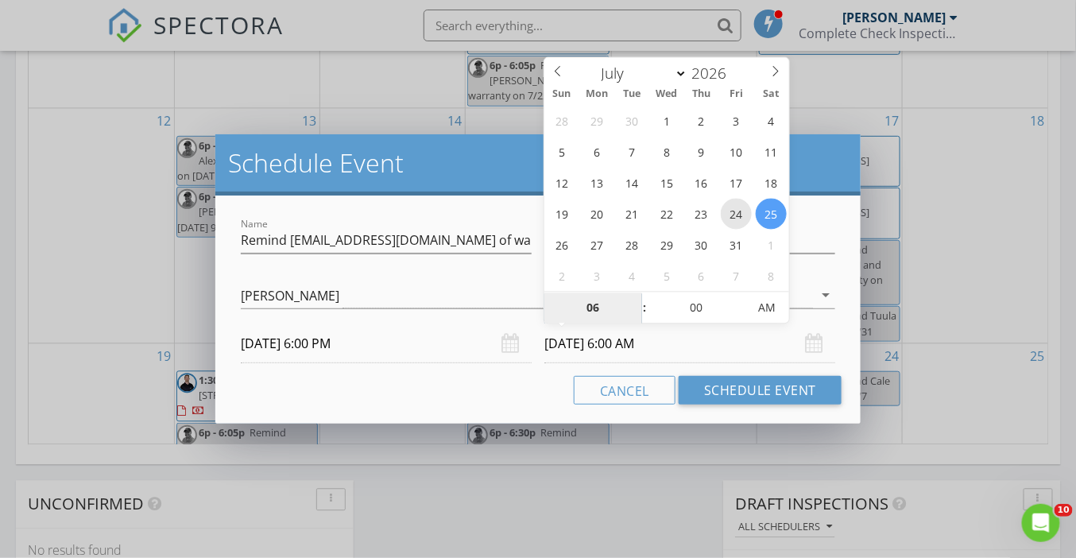
type input "07/24/2026 6:00 AM"
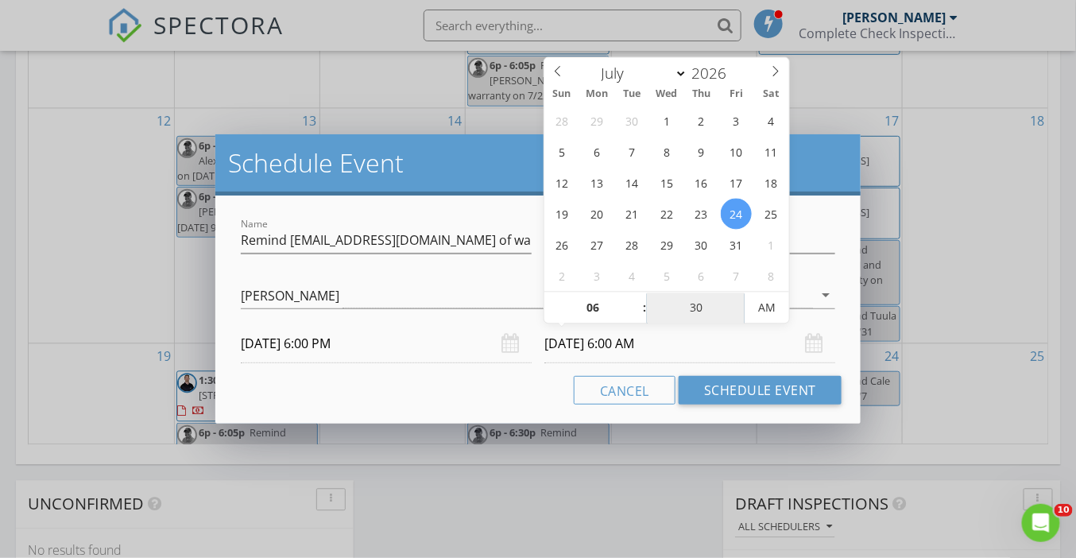
type input "30"
type input "07/24/2026 6:30 PM"
click at [492, 392] on div "Cancel Schedule Event" at bounding box center [538, 390] width 607 height 29
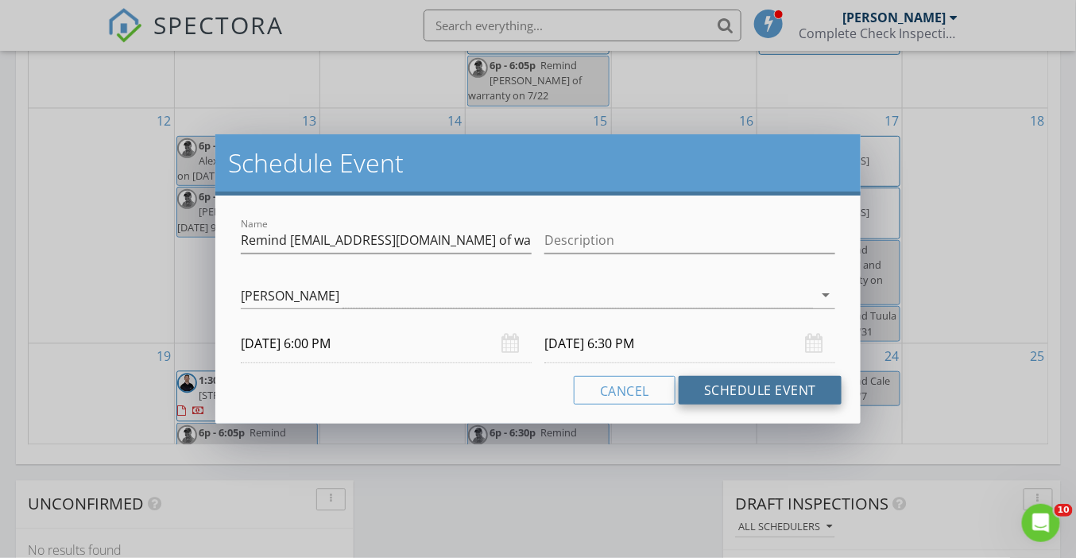
click at [746, 385] on button "Schedule Event" at bounding box center [760, 390] width 163 height 29
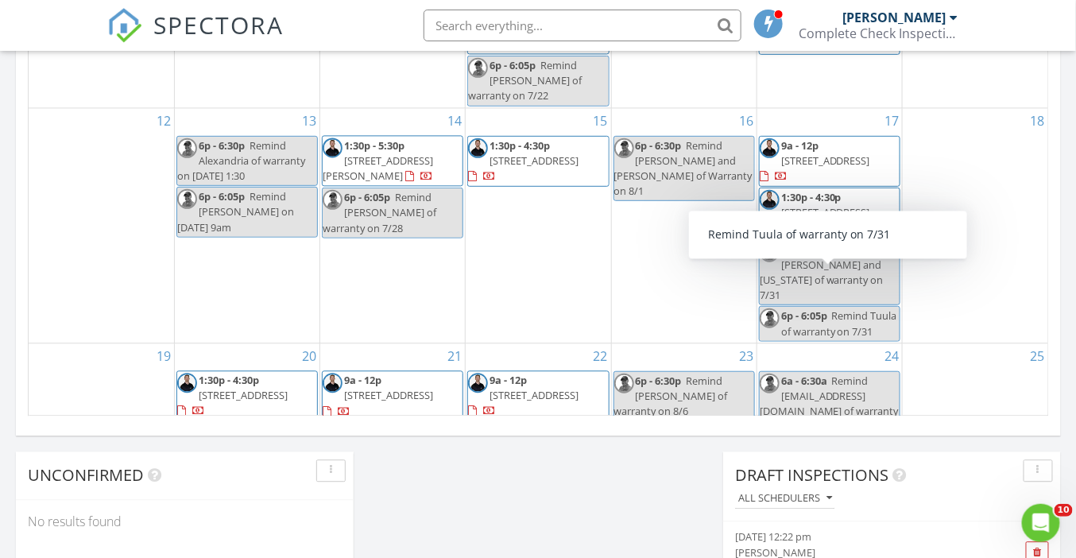
scroll to position [29, 0]
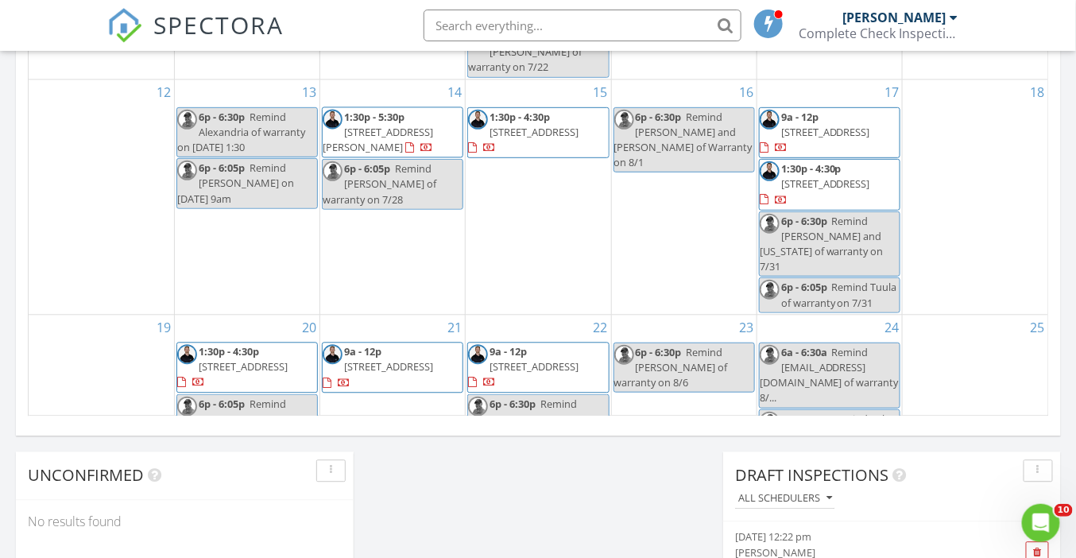
click at [834, 344] on span "Remind milosnikolic323@gmail.com of warranty 8/..." at bounding box center [829, 374] width 139 height 60
select select "6"
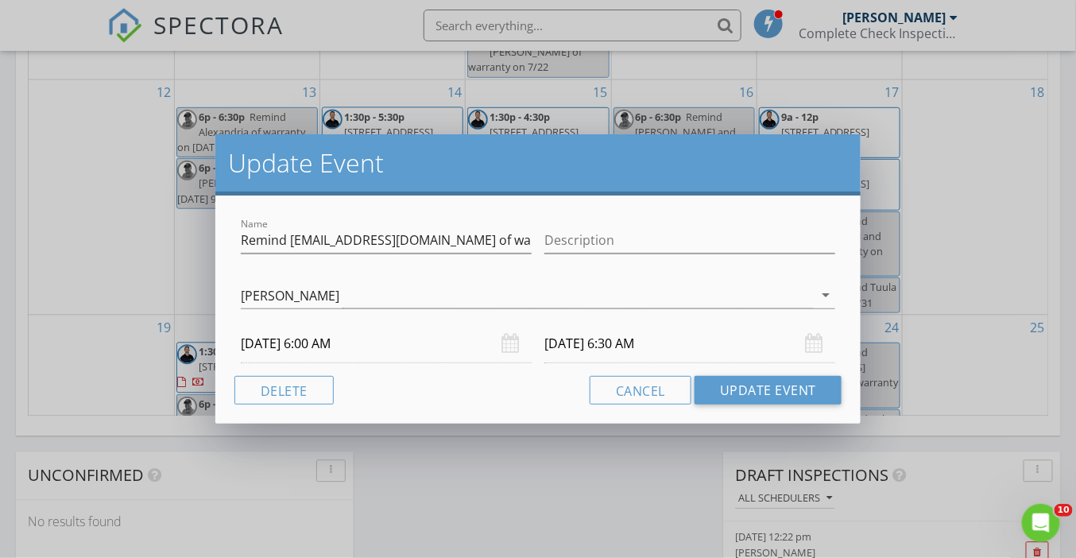
click at [414, 347] on input "07/24/2026 6:00 AM" at bounding box center [386, 343] width 291 height 39
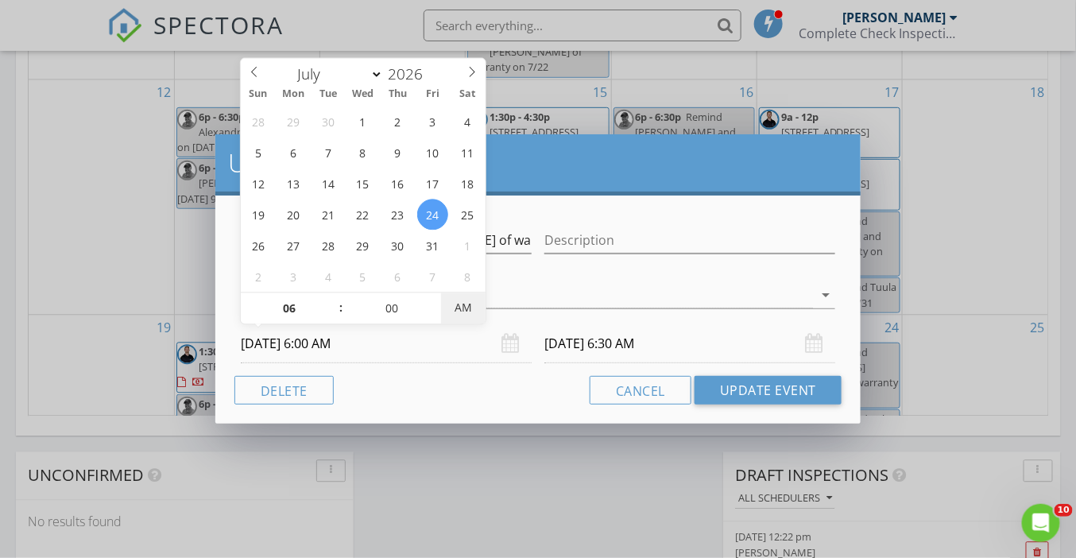
type input "07/24/2026 6:00 PM"
type input "07/24/2026 6:30 PM"
click at [475, 306] on span "PM" at bounding box center [463, 308] width 44 height 32
click at [754, 395] on button "Update Event" at bounding box center [768, 390] width 147 height 29
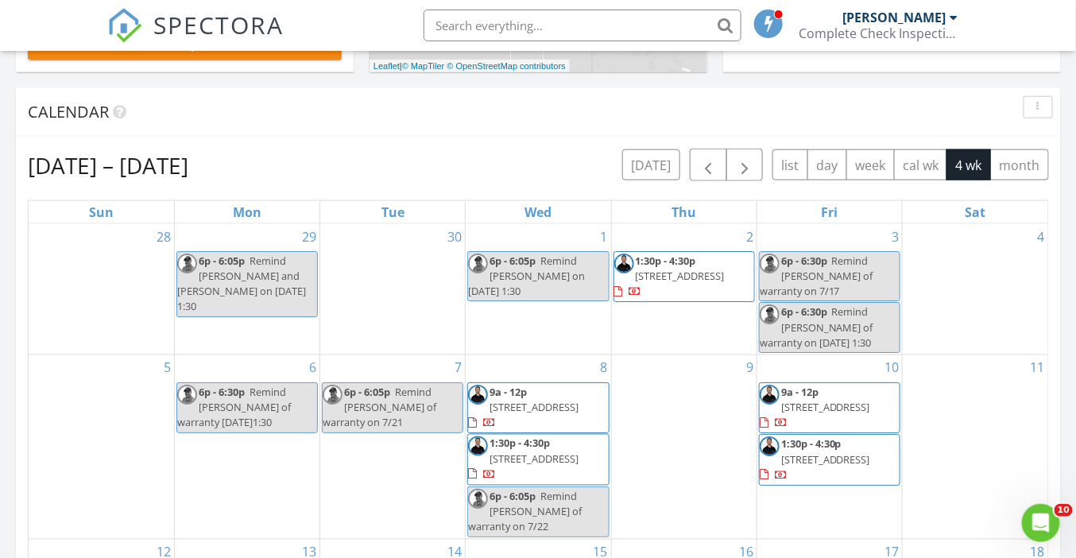
scroll to position [622, 0]
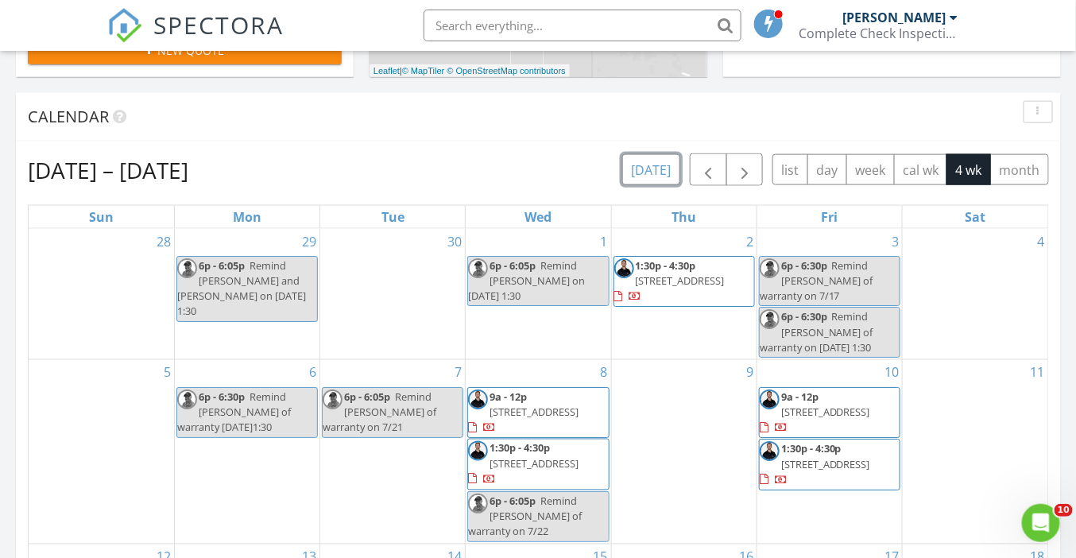
click at [650, 174] on button "[DATE]" at bounding box center [651, 169] width 58 height 31
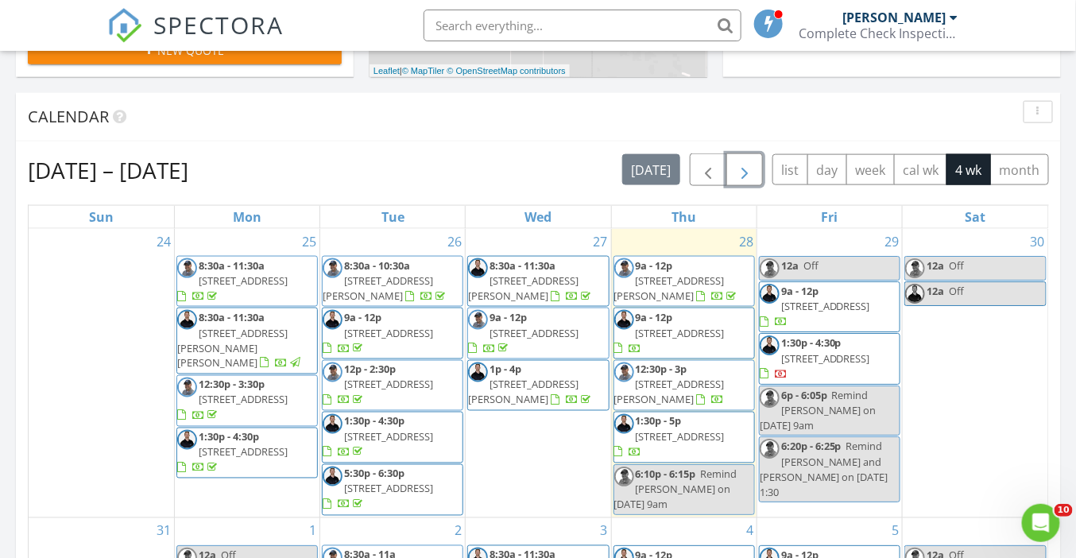
click at [742, 173] on span "button" at bounding box center [744, 170] width 19 height 19
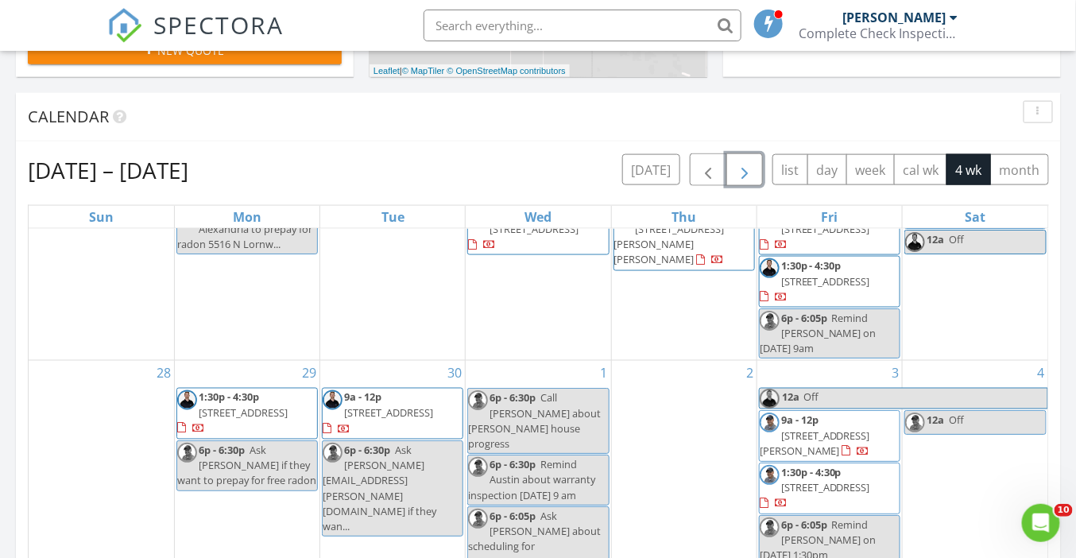
scroll to position [87, 0]
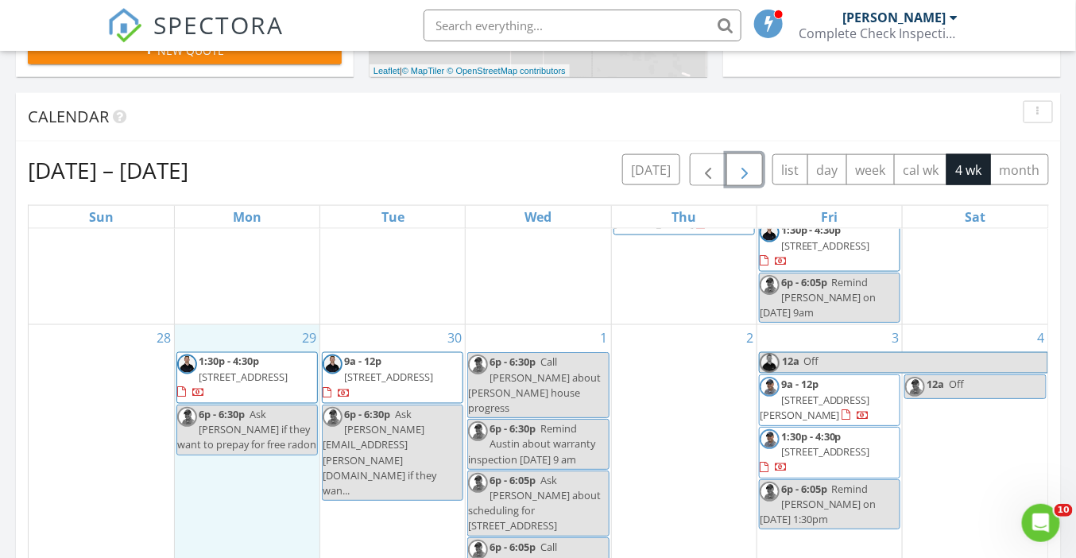
click at [268, 485] on div "29 1:30p - 4:30p 2176 N Tarentaise Ave, Middleton 83644 6p - 6:30p Ask Bastians…" at bounding box center [247, 457] width 145 height 264
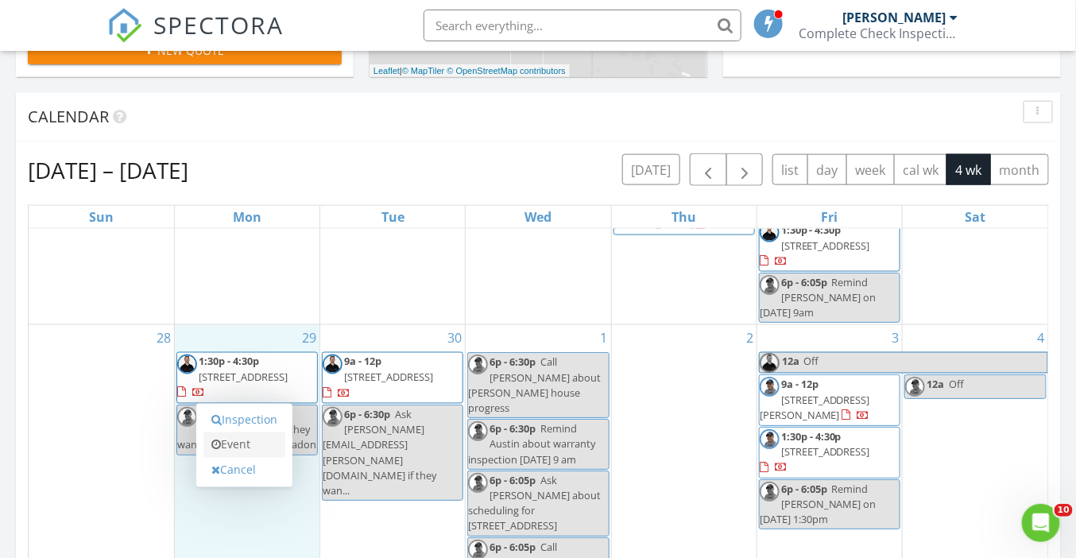
click at [241, 444] on link "Event" at bounding box center [244, 444] width 82 height 25
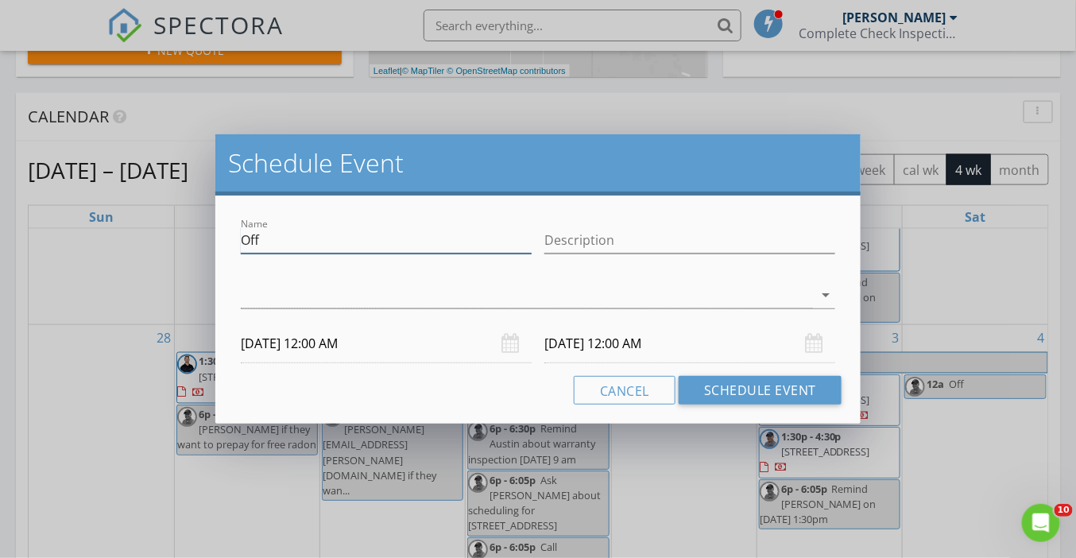
click at [296, 238] on input "Off" at bounding box center [386, 240] width 291 height 26
paste input "milosnikolic323@gmail.com"
type input "Ask [EMAIL_ADDRESS][DOMAIN_NAME] if they want to prepay for free radon"
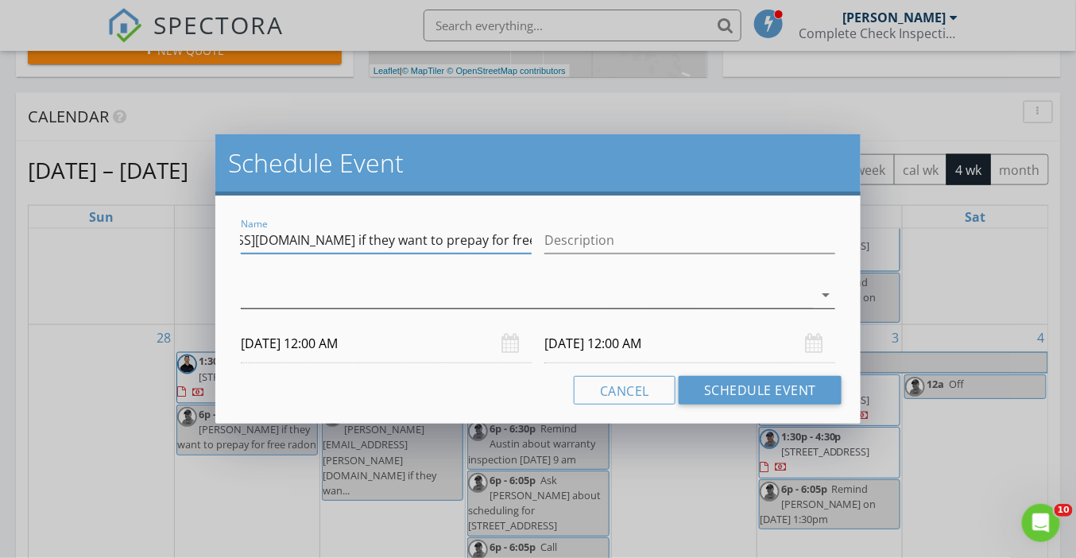
click at [304, 304] on div at bounding box center [527, 295] width 572 height 26
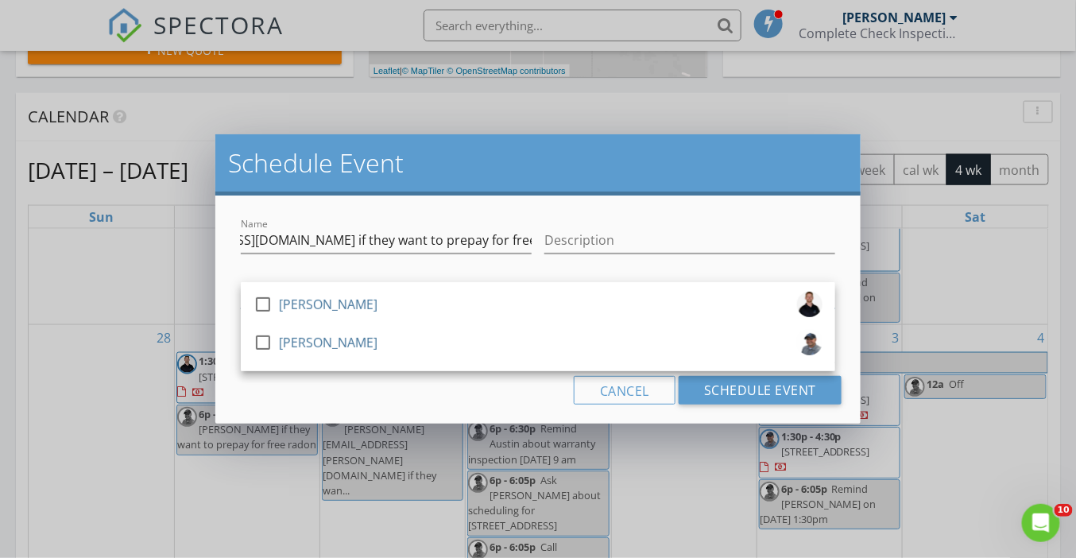
scroll to position [0, 0]
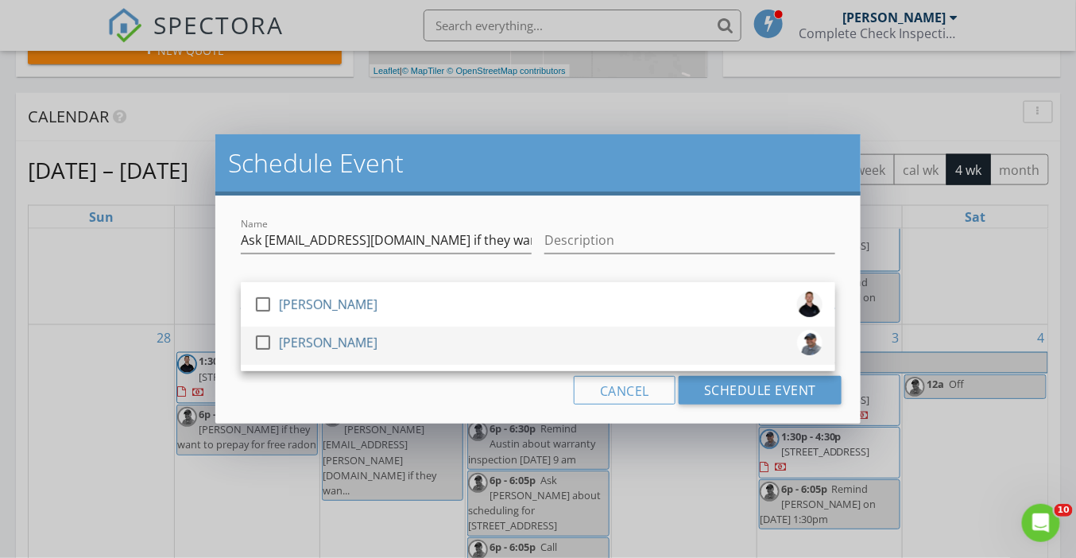
click at [310, 354] on div "[PERSON_NAME]" at bounding box center [328, 342] width 99 height 25
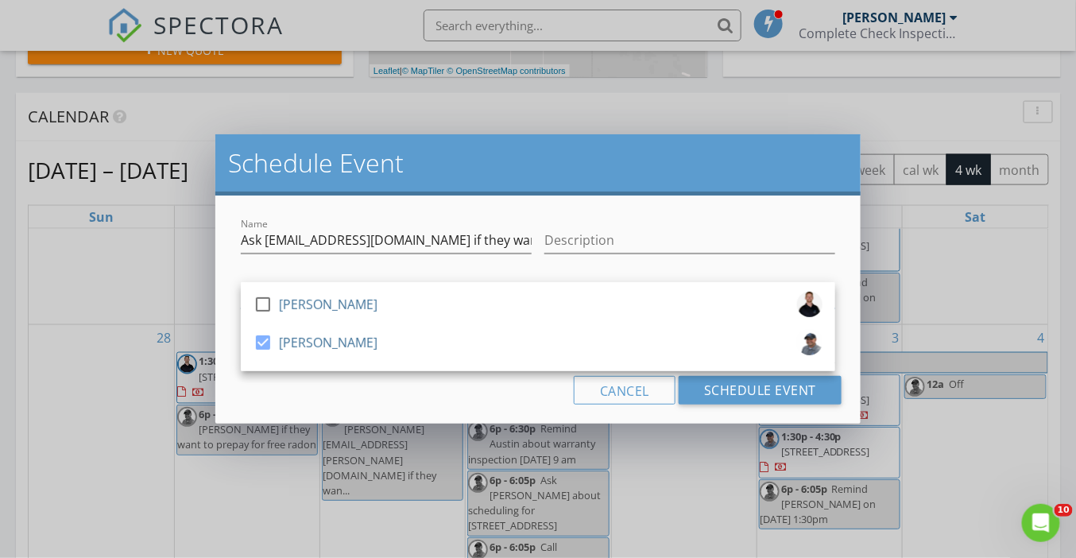
click at [324, 404] on div "Cancel Schedule Event" at bounding box center [538, 390] width 607 height 29
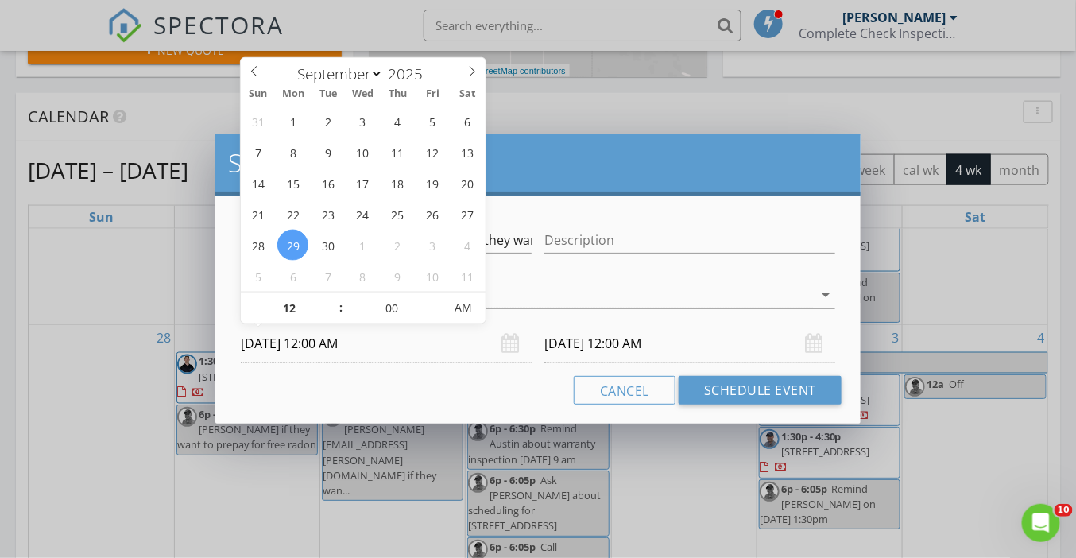
click at [331, 344] on input "09/29/2025 12:00 AM" at bounding box center [386, 343] width 291 height 39
click at [297, 312] on input "12" at bounding box center [290, 309] width 98 height 32
type input "06"
type input "[DATE] 6:00 AM"
type input "09/30/2025 6:00 AM"
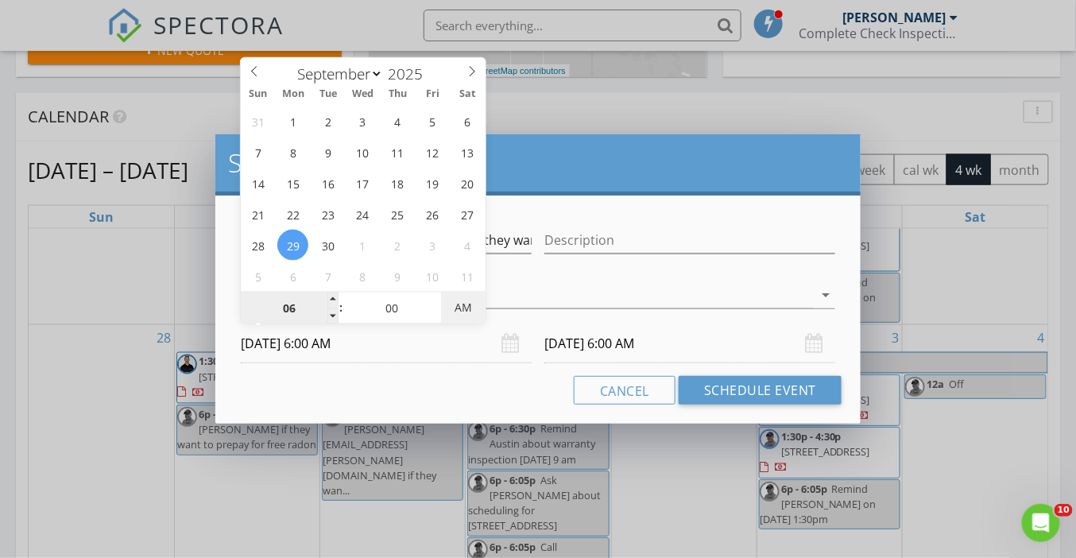
type input "[DATE] 6:00 PM"
click at [424, 396] on div "Cancel Schedule Event" at bounding box center [538, 390] width 607 height 29
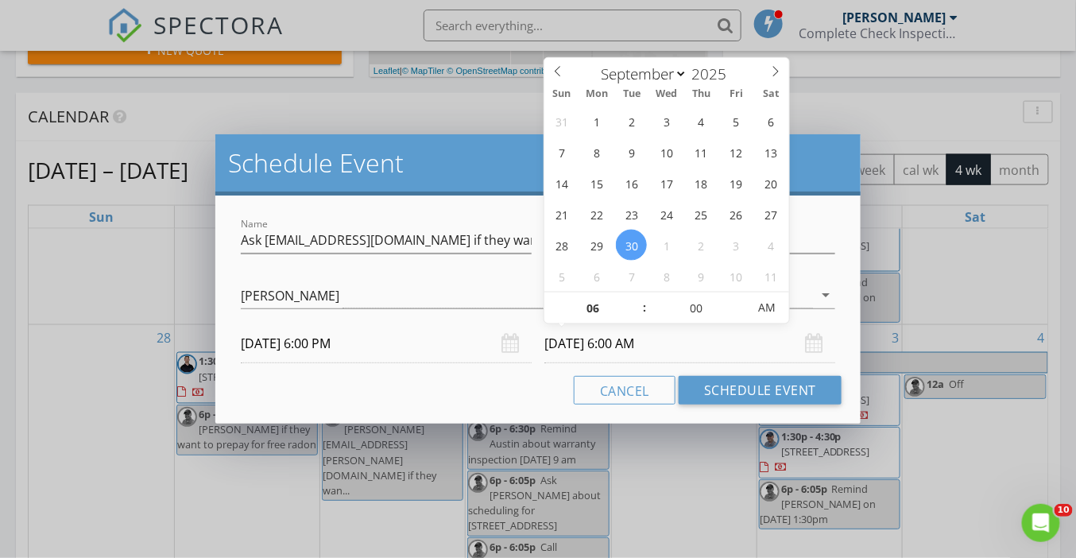
click at [589, 339] on input "09/30/2025 6:00 AM" at bounding box center [690, 343] width 291 height 39
type input "[DATE] 6:00 AM"
type input "30"
type input "[DATE] 6:30 PM"
click at [773, 302] on span "AM" at bounding box center [767, 308] width 44 height 32
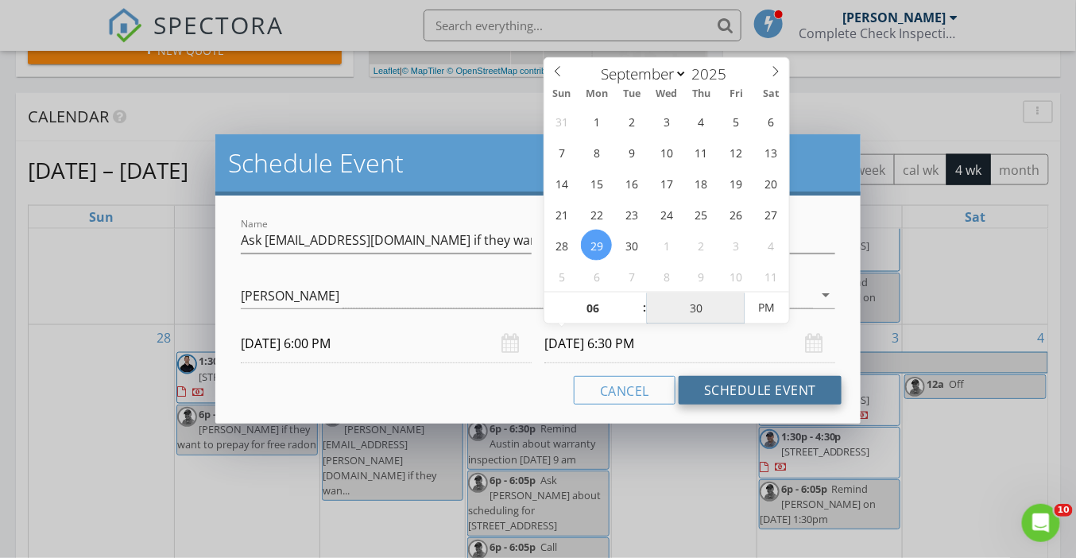
type input "30"
click at [800, 391] on button "Schedule Event" at bounding box center [760, 390] width 163 height 29
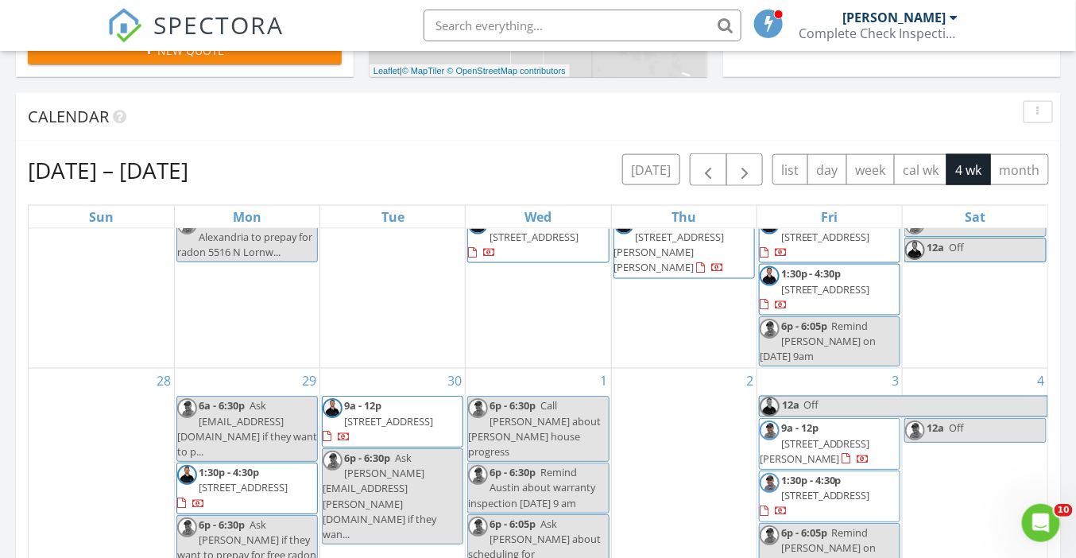
scroll to position [87, 0]
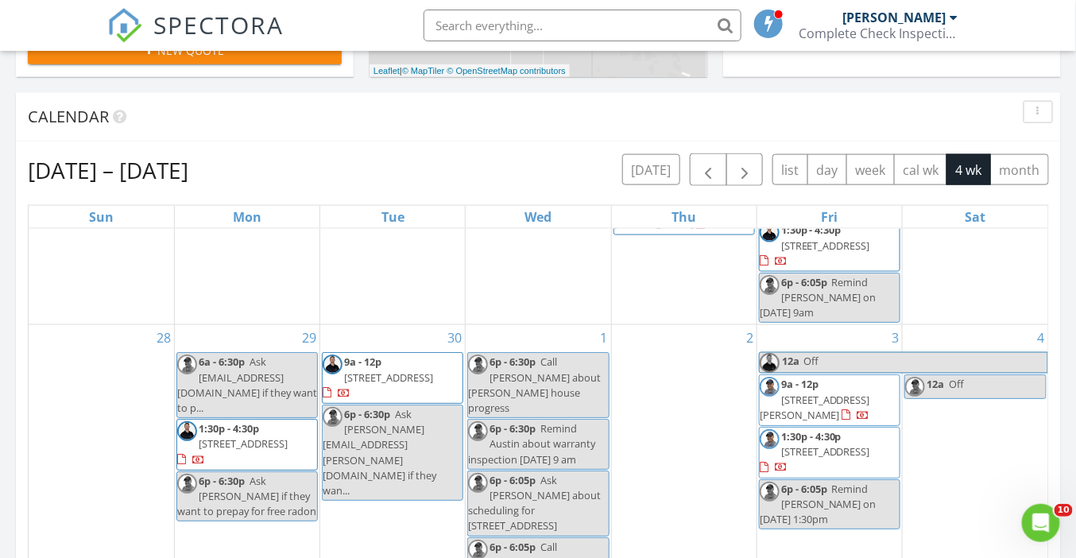
click at [231, 370] on span "Ask [EMAIL_ADDRESS][DOMAIN_NAME] if they want to p..." at bounding box center [247, 385] width 140 height 60
select select "8"
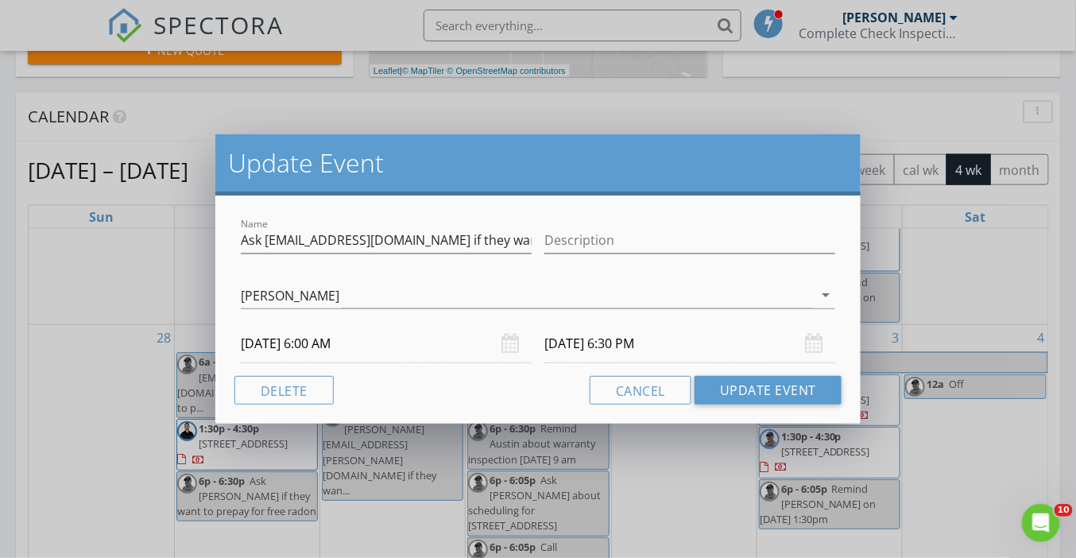
click at [338, 351] on input "[DATE] 6:00 AM" at bounding box center [386, 343] width 291 height 39
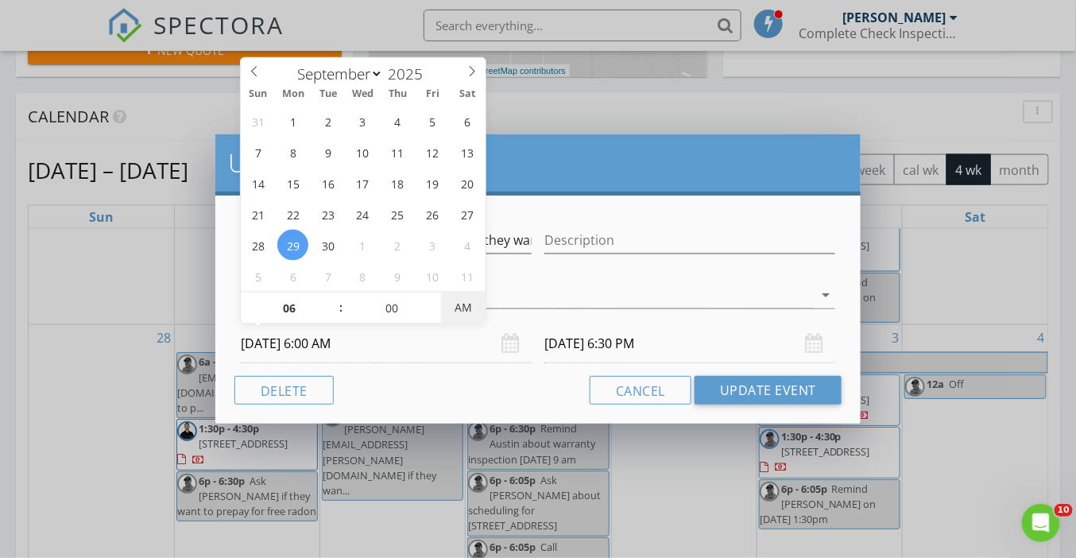
type input "[DATE] 6:00 PM"
click at [468, 306] on span "AM" at bounding box center [463, 308] width 44 height 32
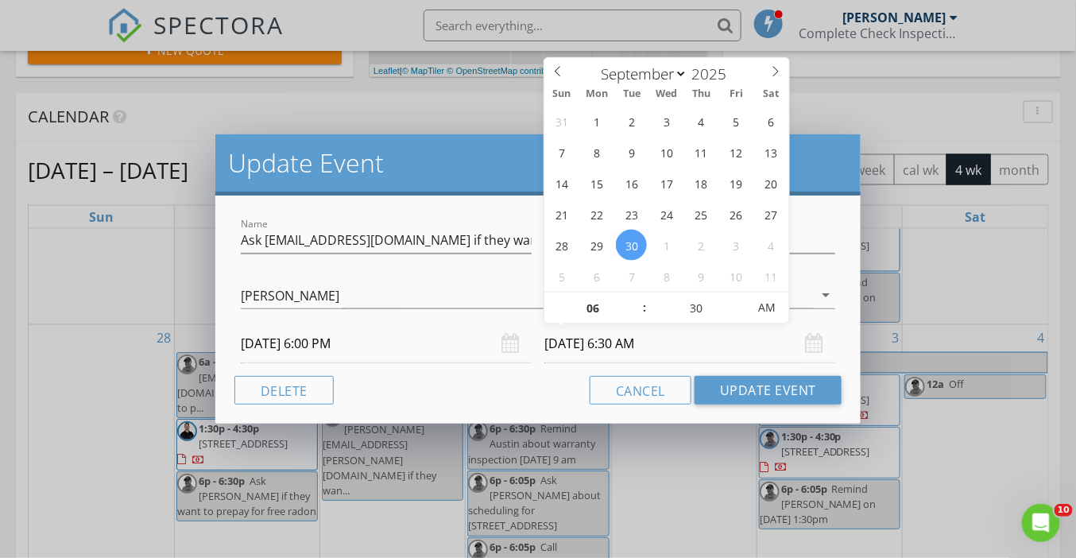
click at [634, 347] on input "[DATE] 6:30 AM" at bounding box center [690, 343] width 291 height 39
type input "[DATE] 6:30 PM"
click at [508, 398] on div "Cancel Update Event" at bounding box center [538, 390] width 607 height 29
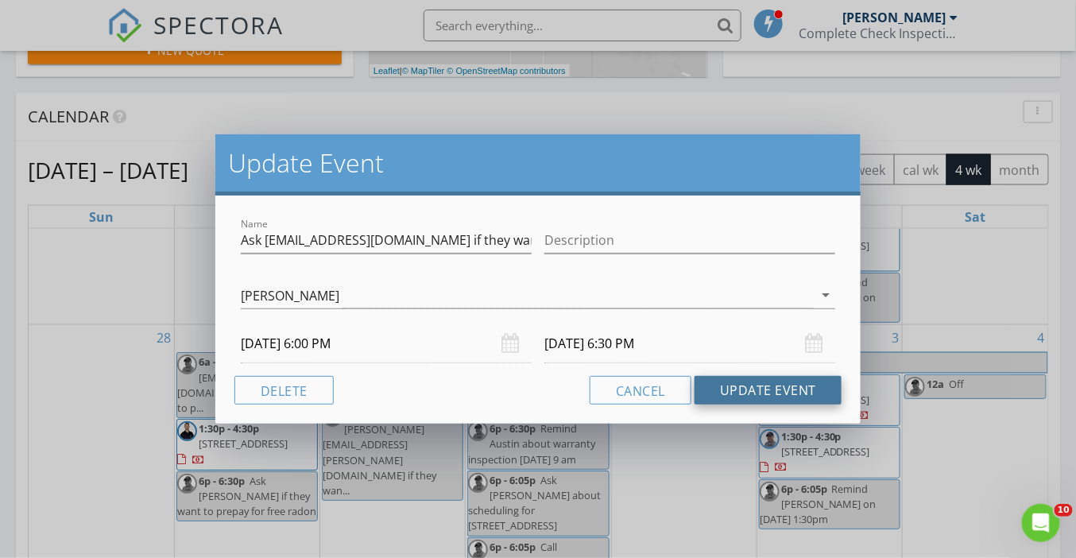
click at [783, 392] on button "Update Event" at bounding box center [768, 390] width 147 height 29
click at [742, 386] on button "Update Event" at bounding box center [768, 390] width 147 height 29
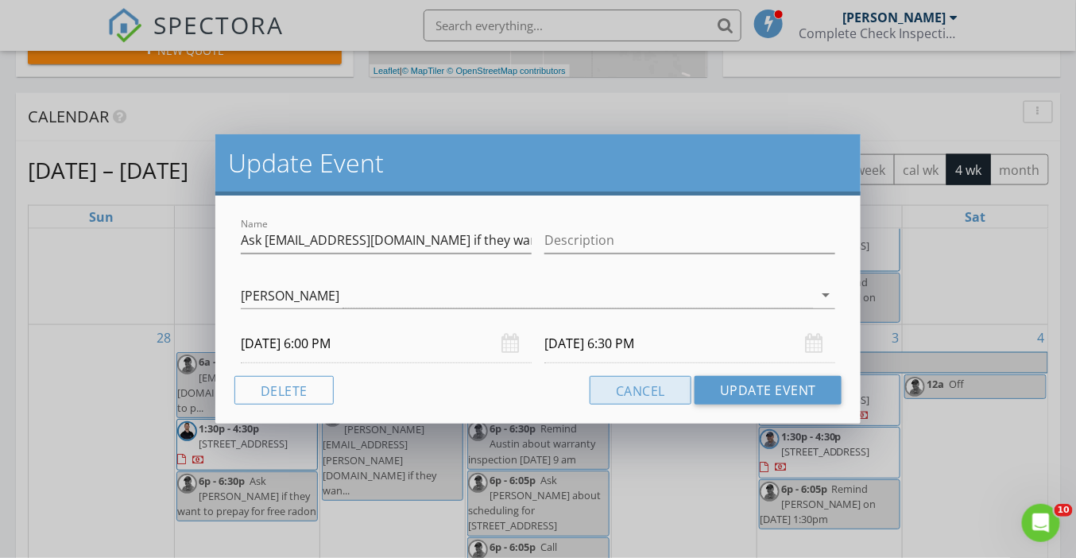
click at [662, 392] on button "Cancel" at bounding box center [641, 390] width 102 height 29
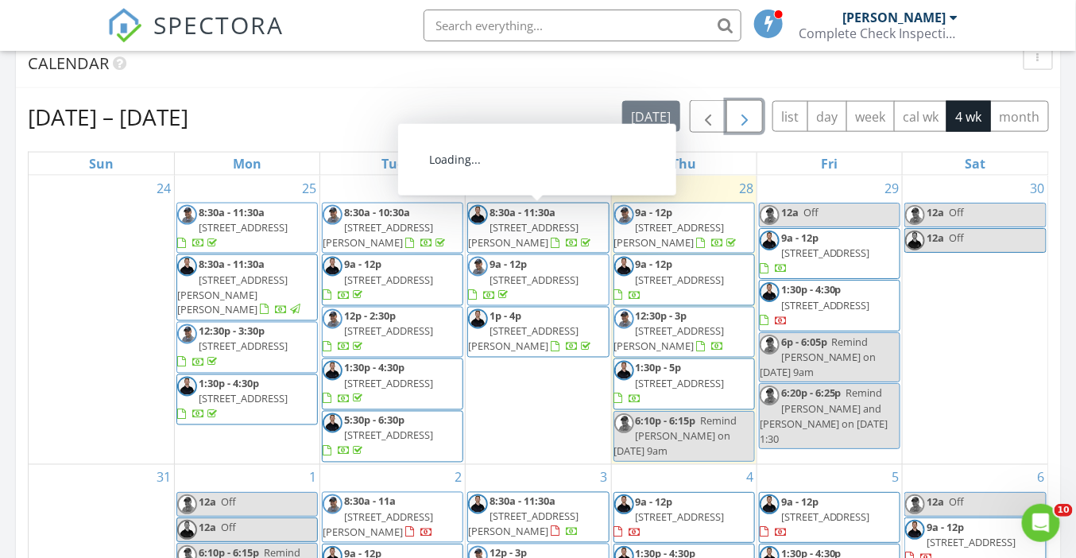
click at [744, 118] on span "button" at bounding box center [744, 116] width 19 height 19
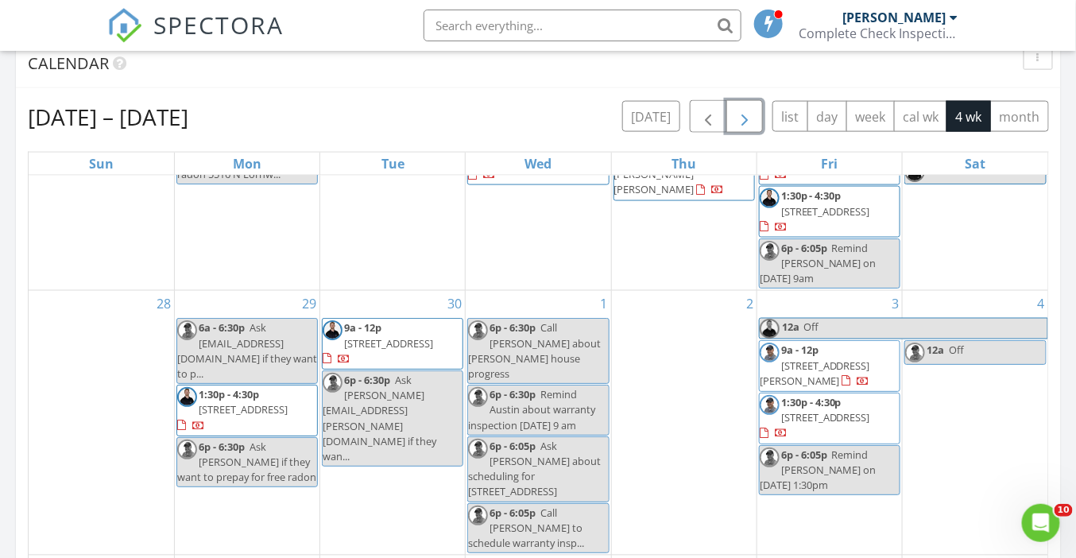
scroll to position [72, 0]
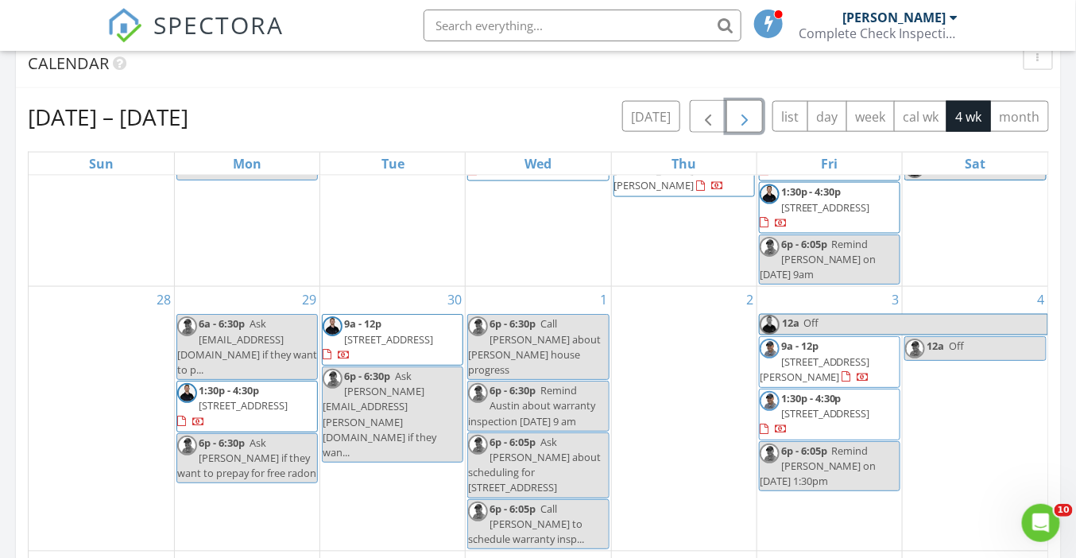
click at [270, 318] on div "6a - 6:30p Ask [EMAIL_ADDRESS][DOMAIN_NAME] if they want to p..." at bounding box center [247, 346] width 140 height 61
select select "8"
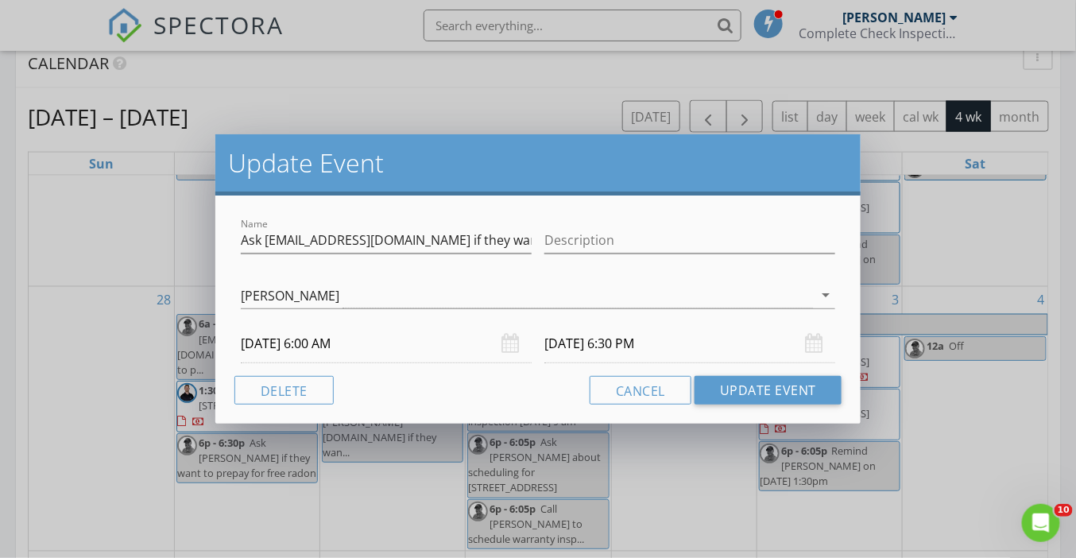
click at [331, 347] on input "[DATE] 6:00 AM" at bounding box center [386, 343] width 291 height 39
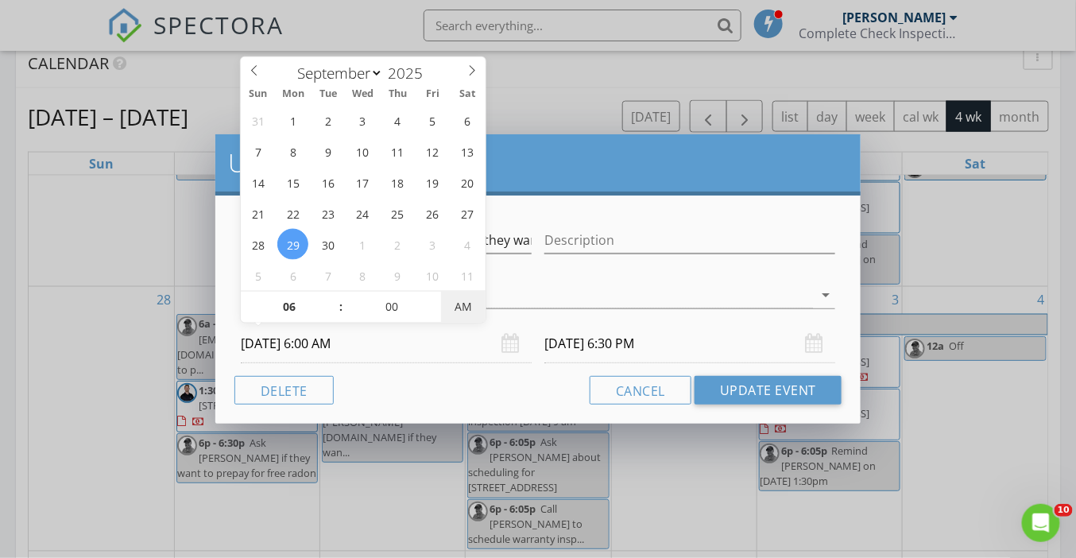
type input "[DATE] 6:00 PM"
click at [472, 305] on span "AM" at bounding box center [463, 307] width 44 height 32
click at [645, 344] on input "[DATE] 6:30 AM" at bounding box center [690, 343] width 291 height 39
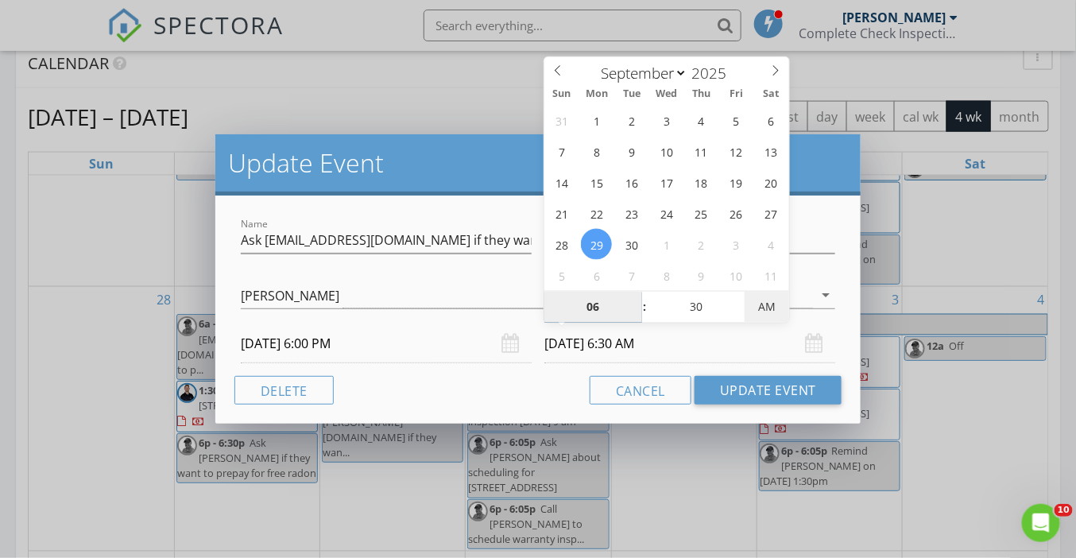
type input "[DATE] 6:30 PM"
click at [776, 310] on span "AM" at bounding box center [767, 307] width 44 height 32
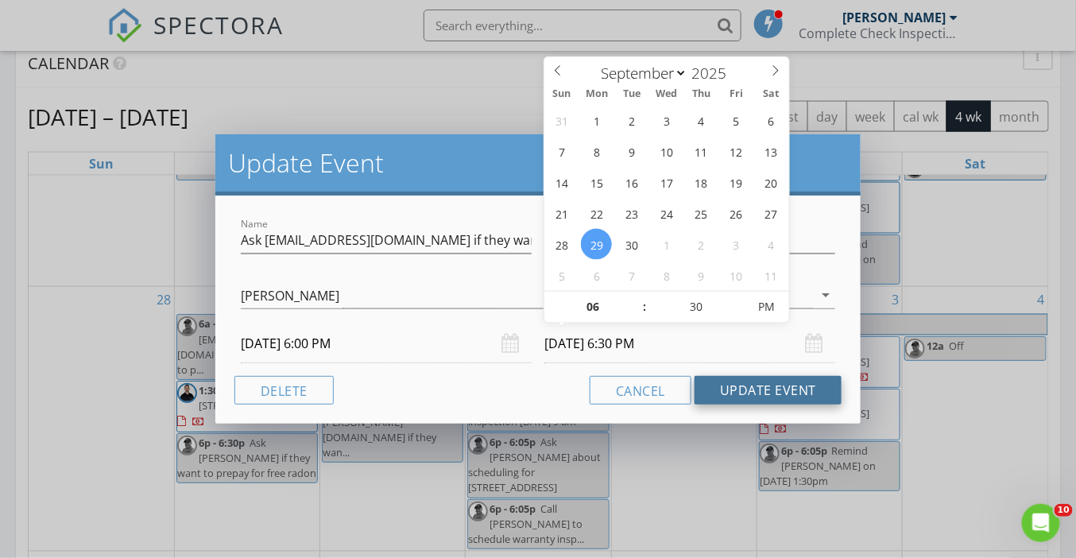
click at [773, 386] on button "Update Event" at bounding box center [768, 390] width 147 height 29
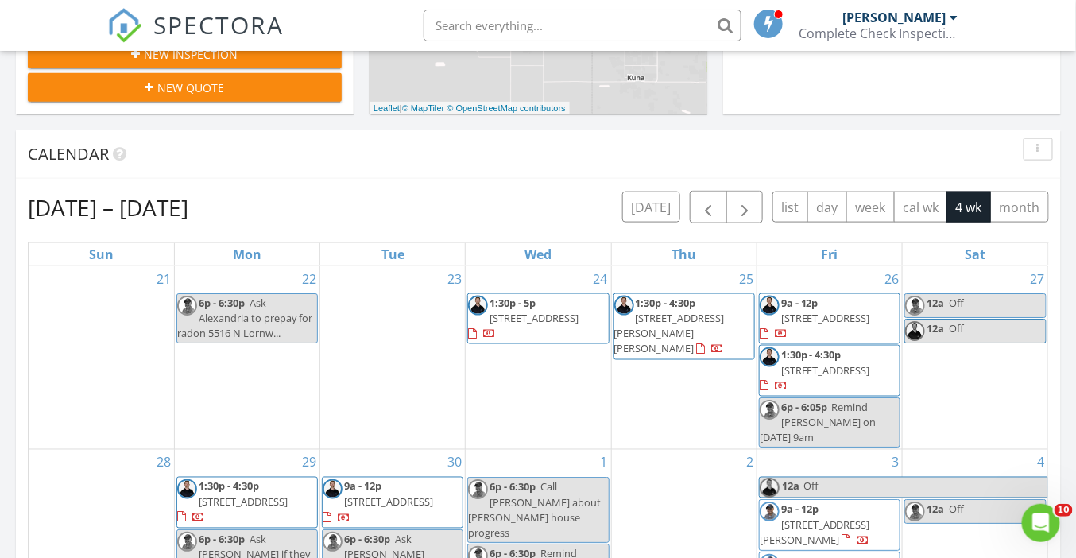
scroll to position [583, 0]
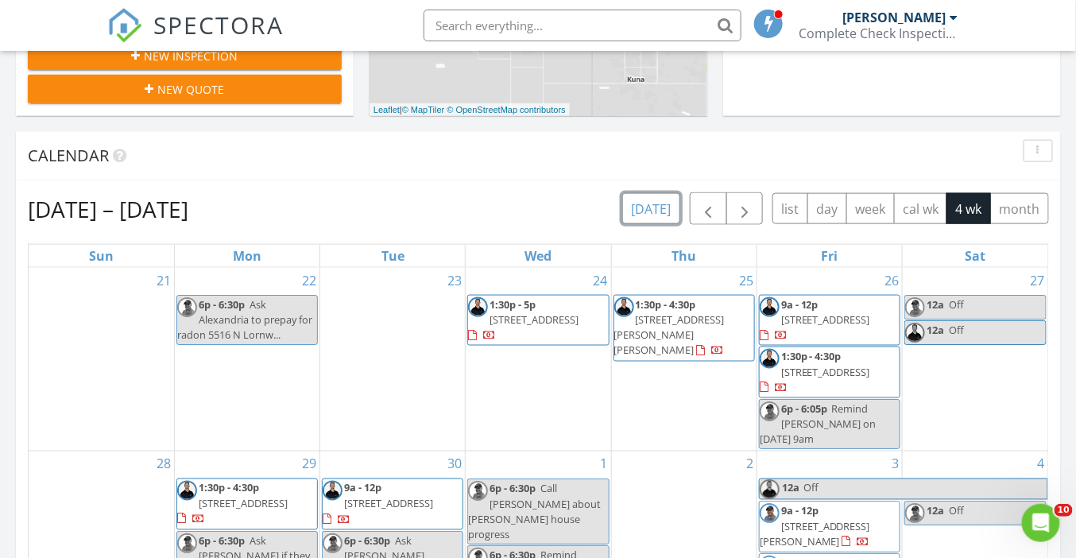
click at [651, 206] on button "[DATE]" at bounding box center [651, 208] width 58 height 31
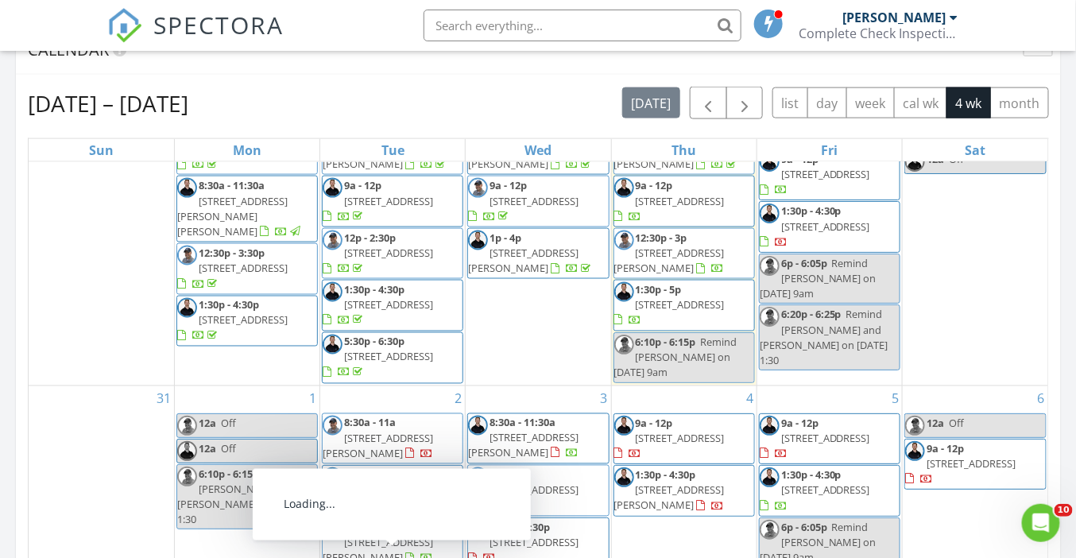
scroll to position [0, 0]
